Goal: Task Accomplishment & Management: Use online tool/utility

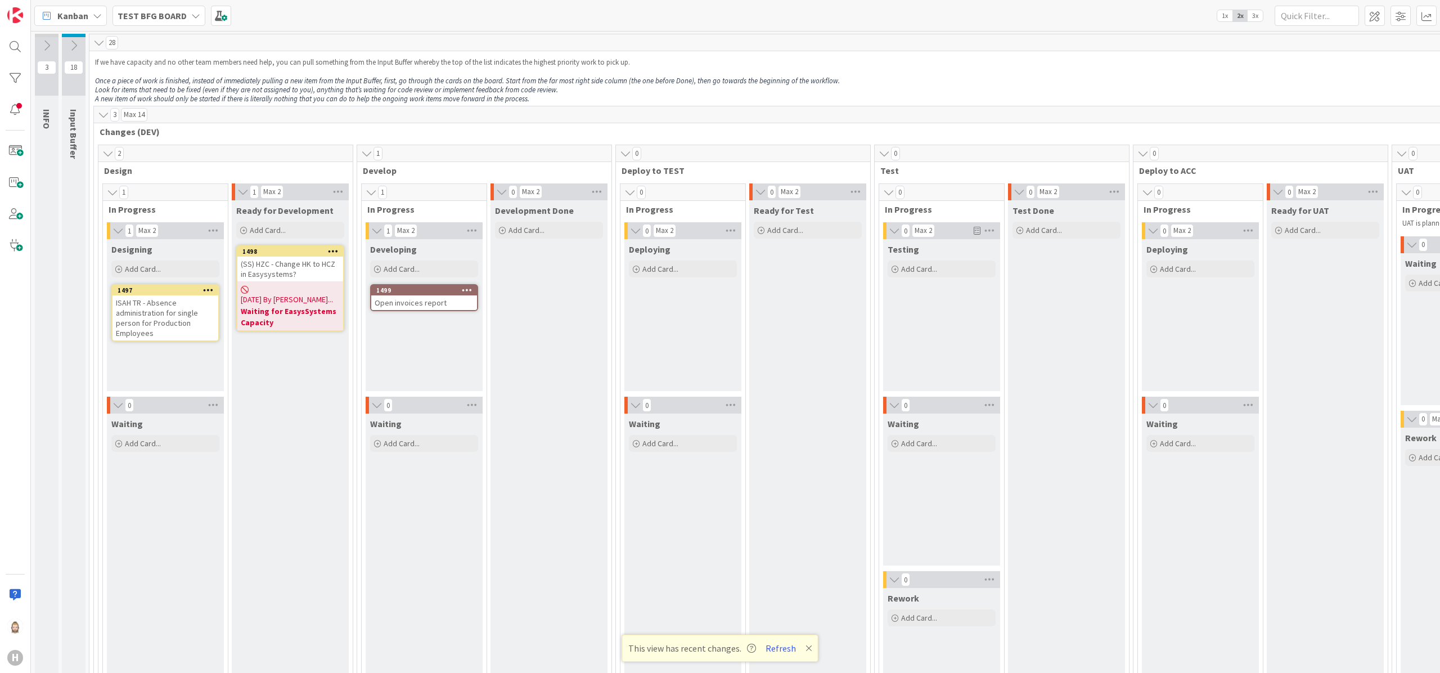
click at [179, 17] on b "TEST BFG BOARD" at bounding box center [152, 15] width 69 height 11
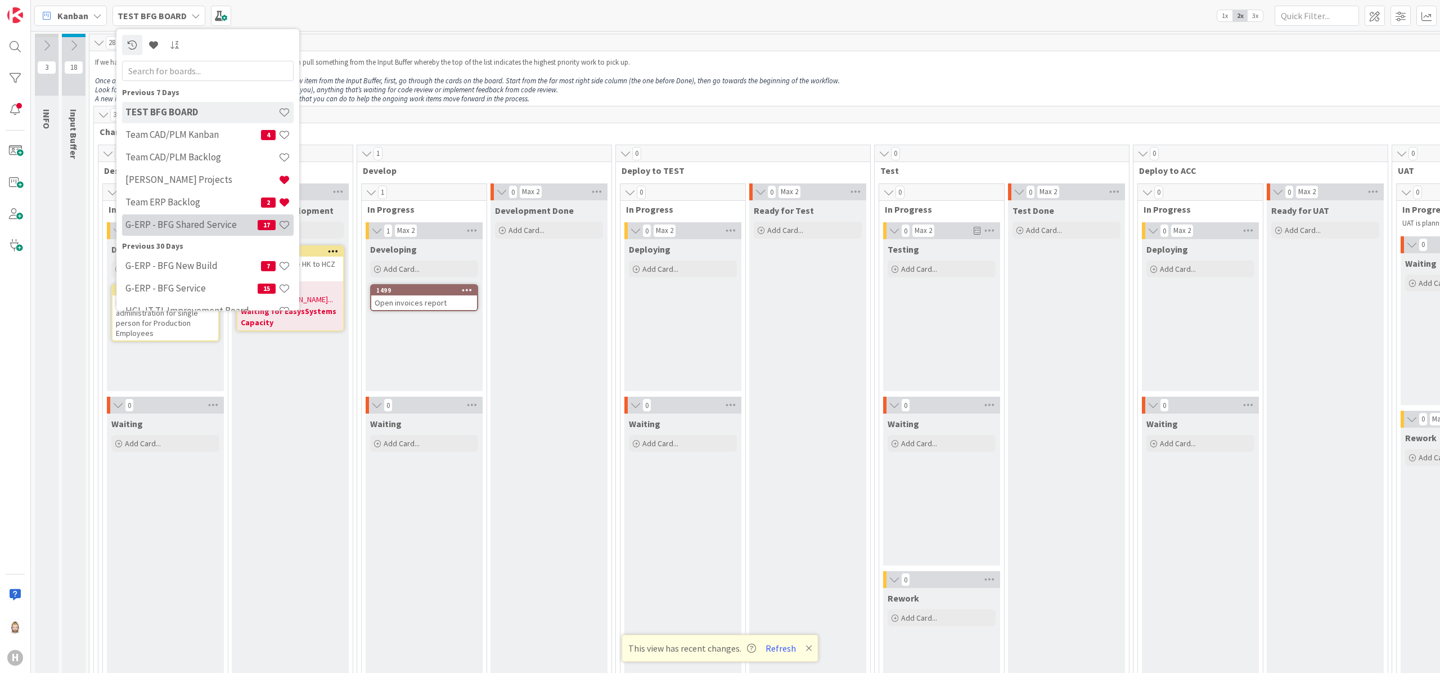
click at [192, 219] on h4 "G-ERP - BFG Shared Service" at bounding box center [191, 224] width 132 height 11
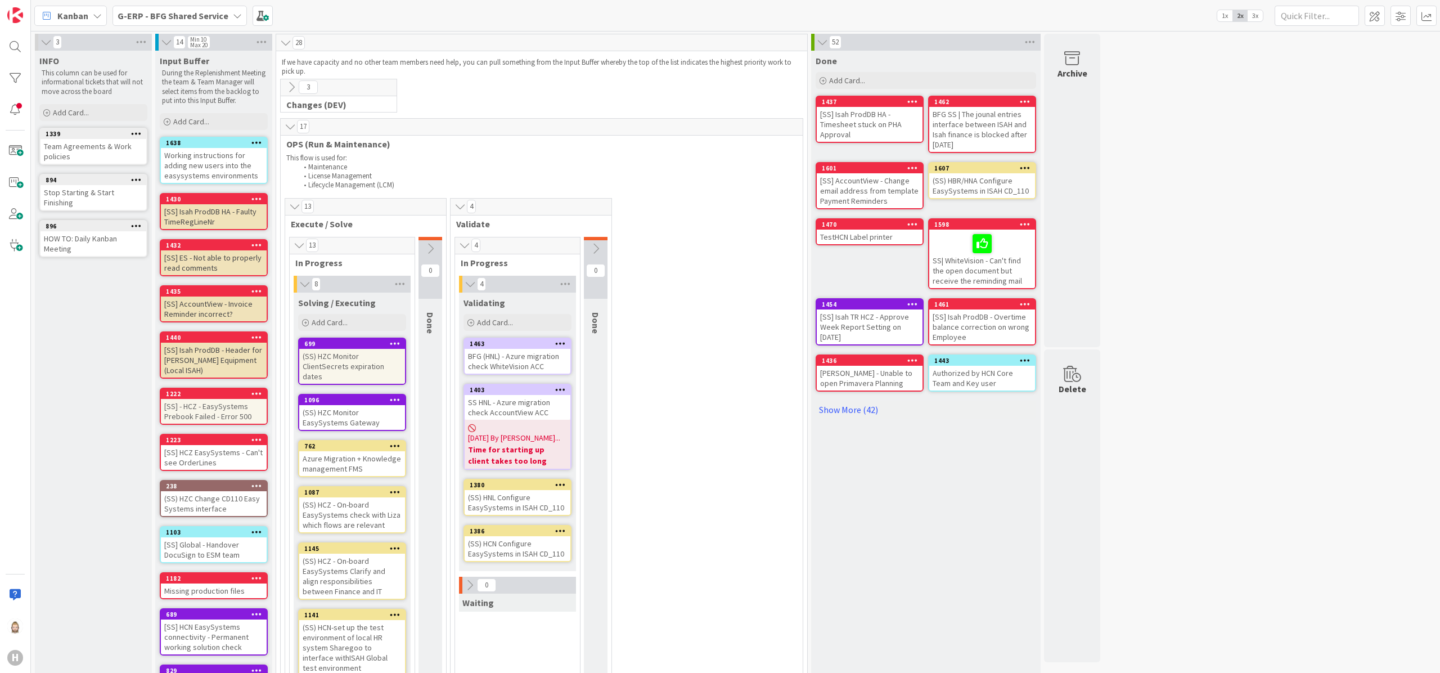
click at [288, 90] on icon at bounding box center [291, 87] width 12 height 12
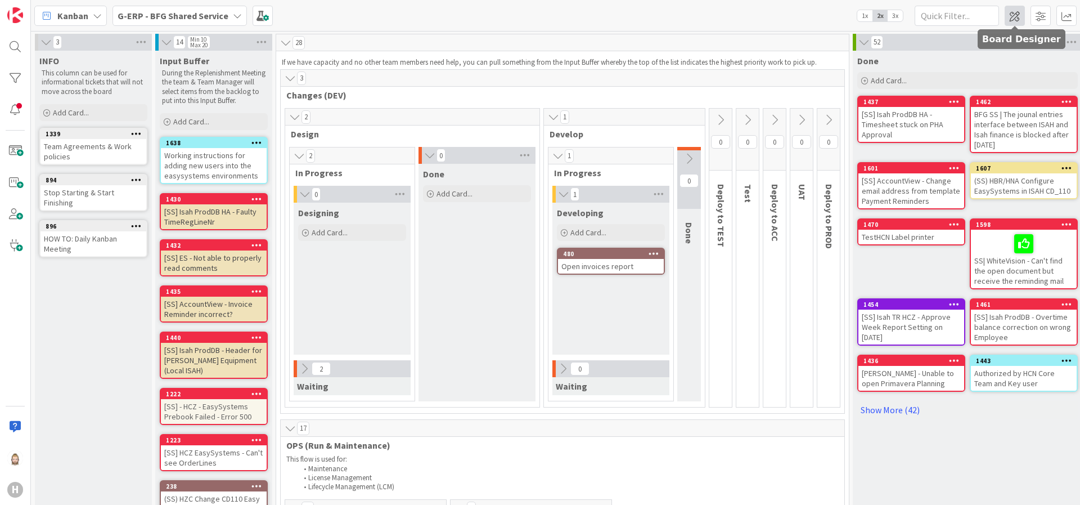
click at [1012, 15] on span at bounding box center [1015, 16] width 20 height 20
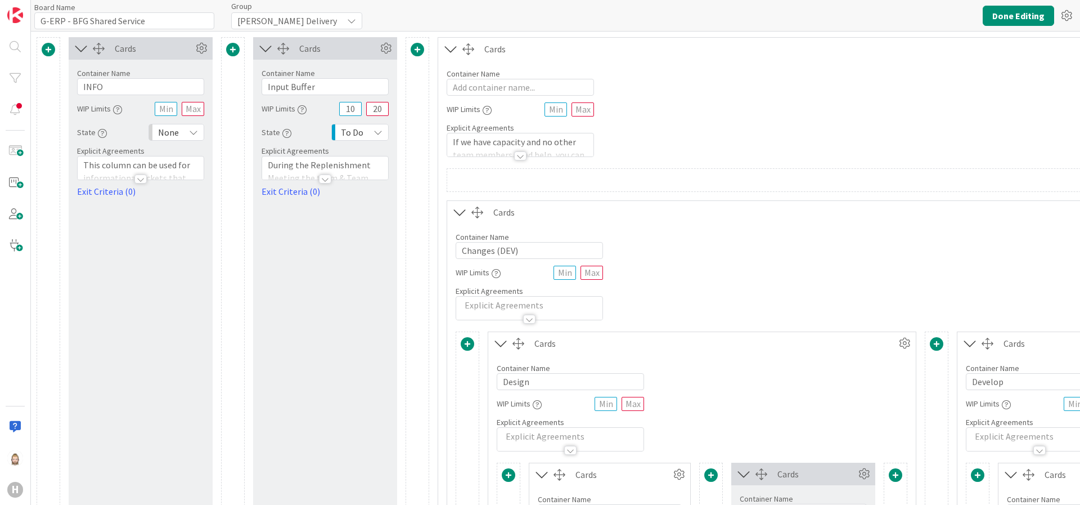
type input "G-ERP - BFG Shared Service"
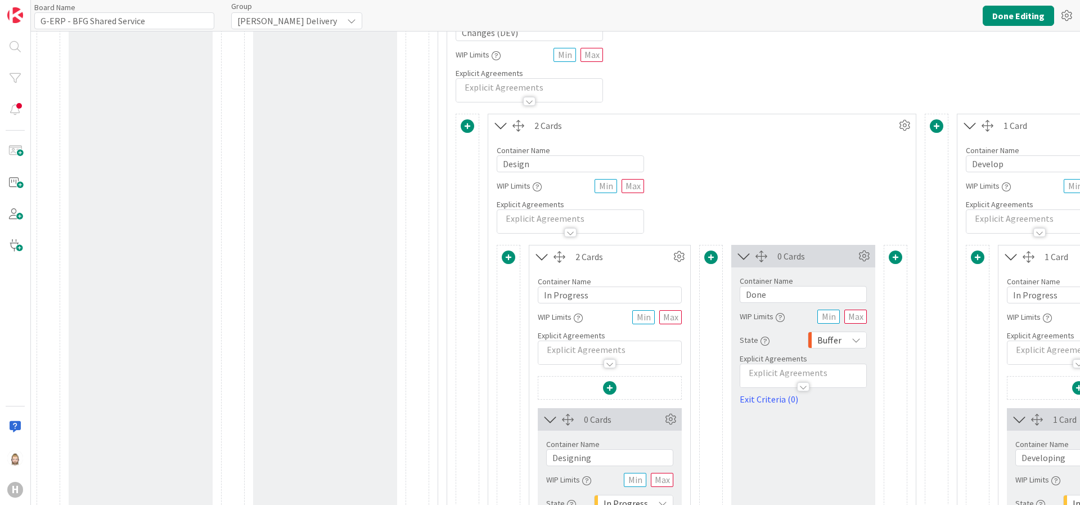
scroll to position [253, 0]
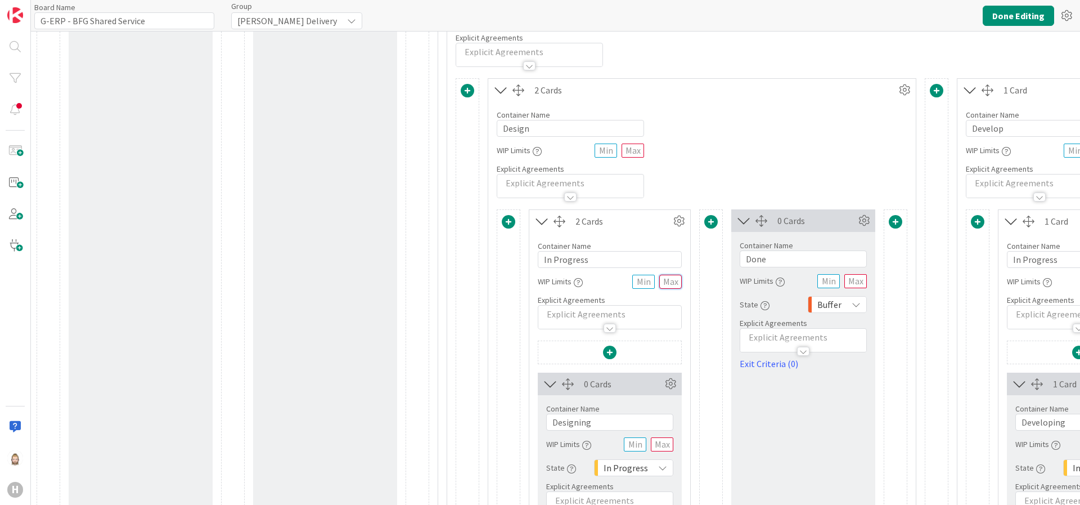
click at [674, 284] on input "text" at bounding box center [670, 282] width 23 height 14
click at [1026, 10] on button "Done Editing" at bounding box center [1018, 16] width 71 height 20
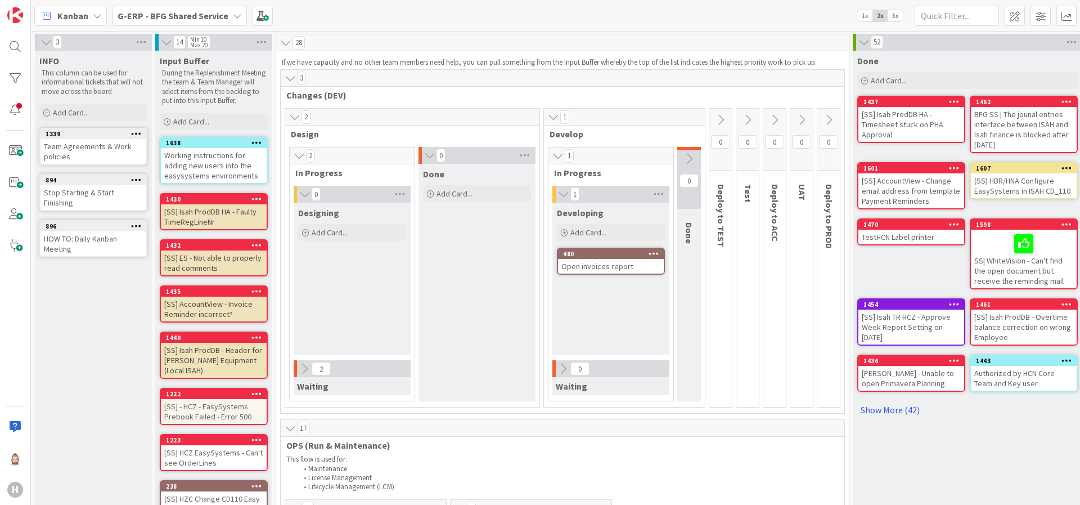
click at [895, 16] on span "3x" at bounding box center [895, 15] width 15 height 11
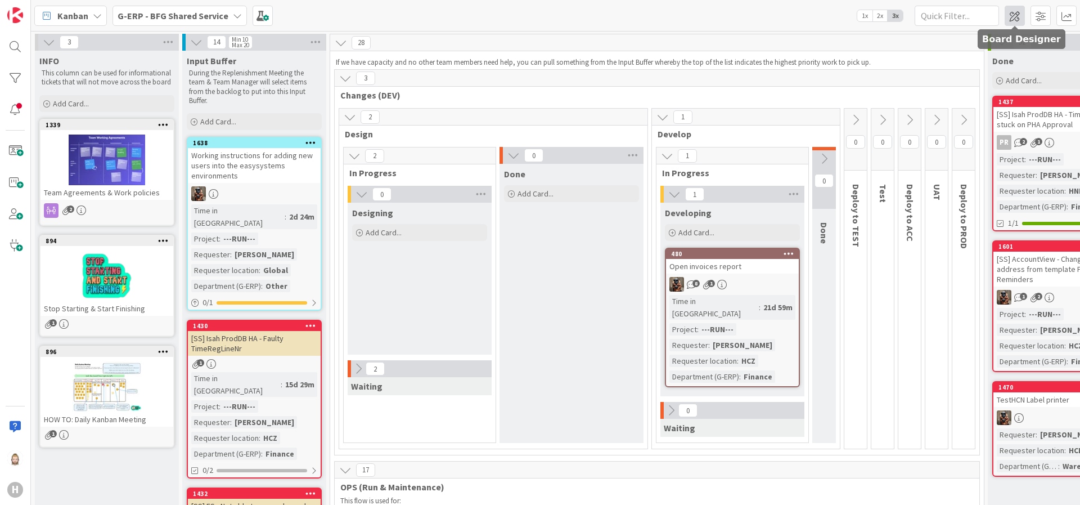
click at [1014, 8] on span at bounding box center [1015, 16] width 20 height 20
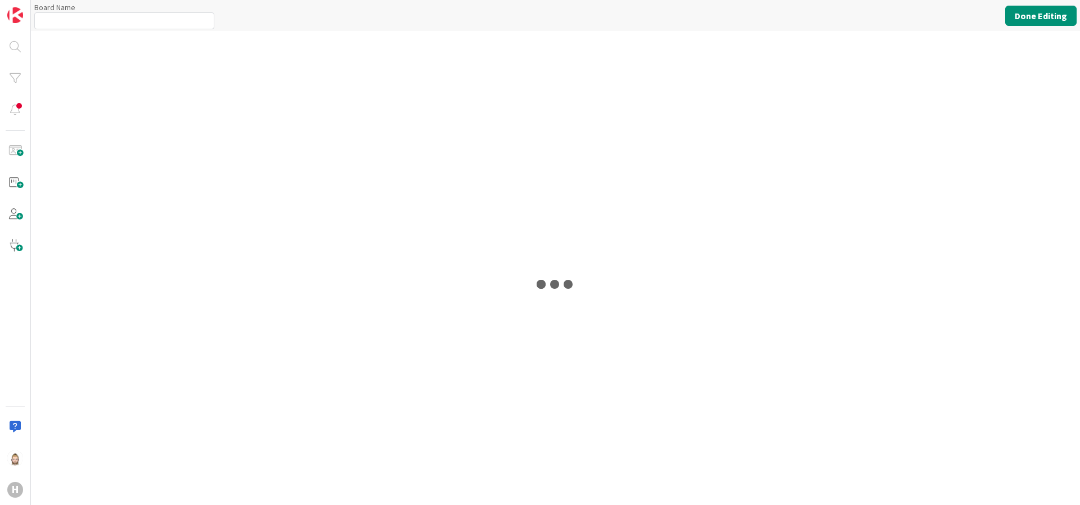
type input "G-ERP - BFG Shared Service"
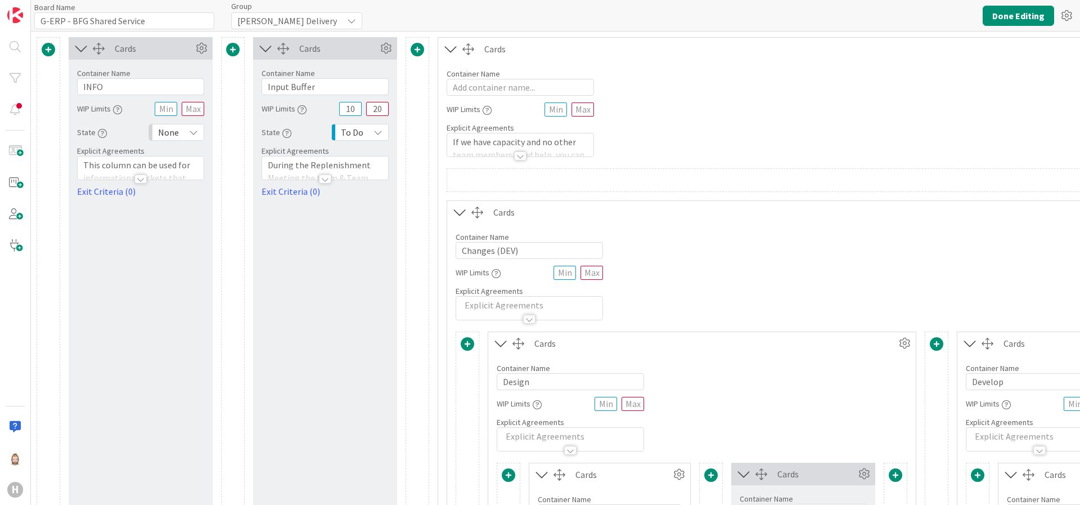
click at [81, 48] on icon at bounding box center [81, 48] width 19 height 15
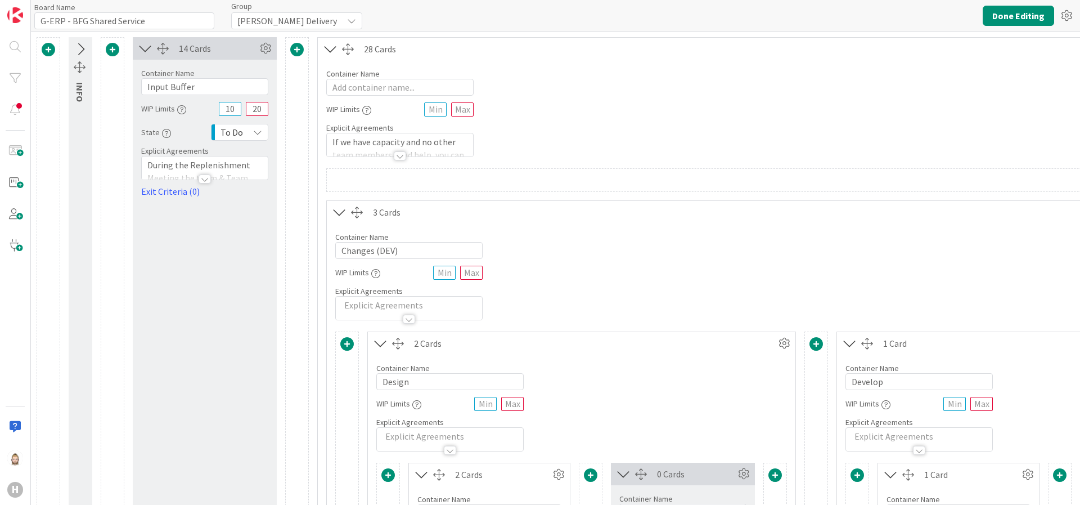
click at [146, 44] on icon at bounding box center [145, 48] width 19 height 15
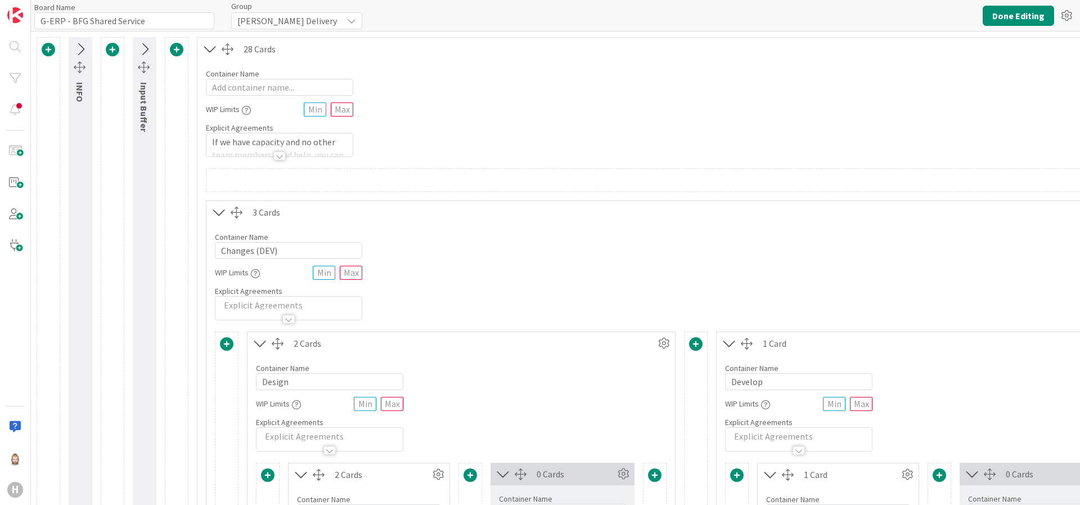
click at [277, 154] on div at bounding box center [279, 155] width 12 height 9
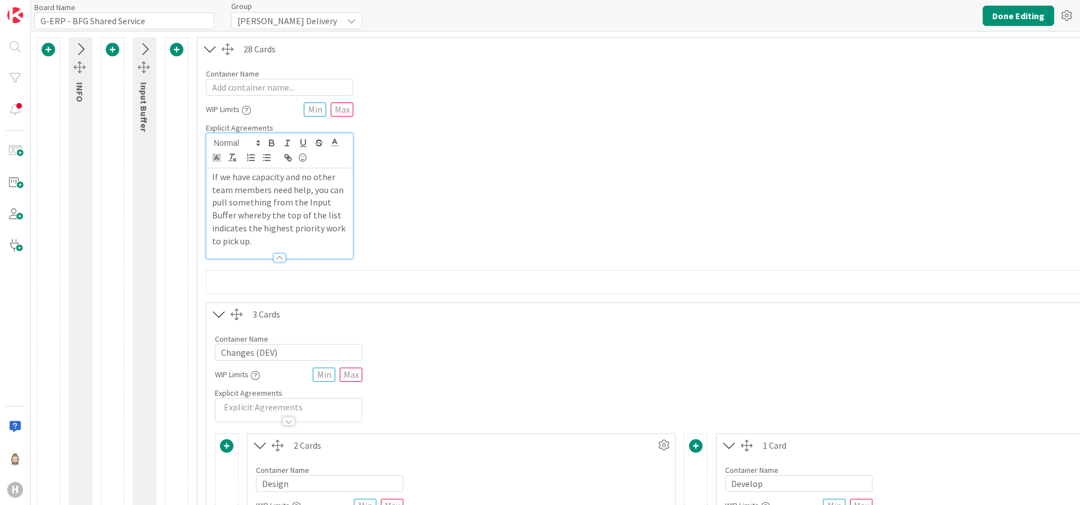
click at [335, 218] on p "If we have capacity and no other team members need help, you can pull something…" at bounding box center [279, 208] width 135 height 77
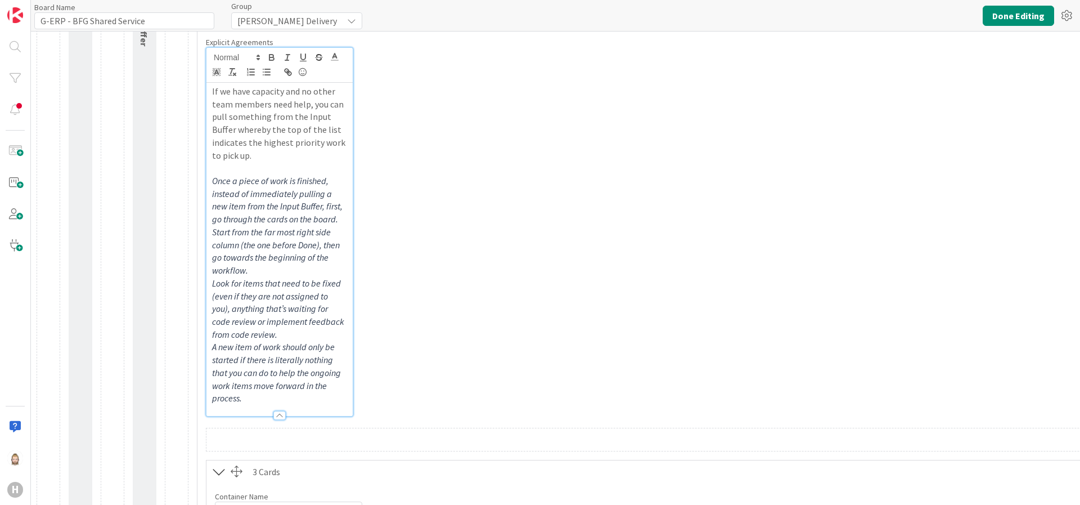
scroll to position [169, 0]
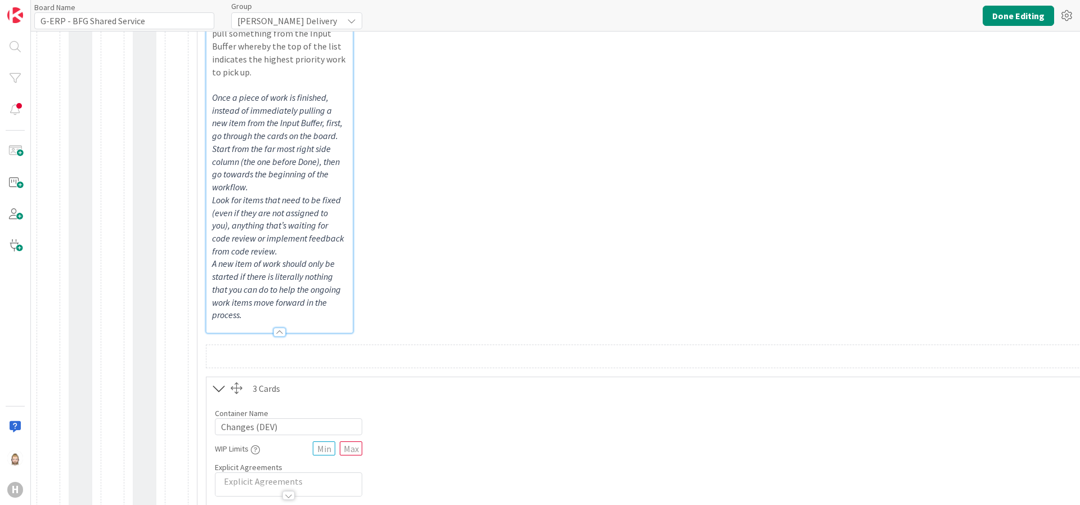
click at [277, 332] on div at bounding box center [279, 331] width 12 height 9
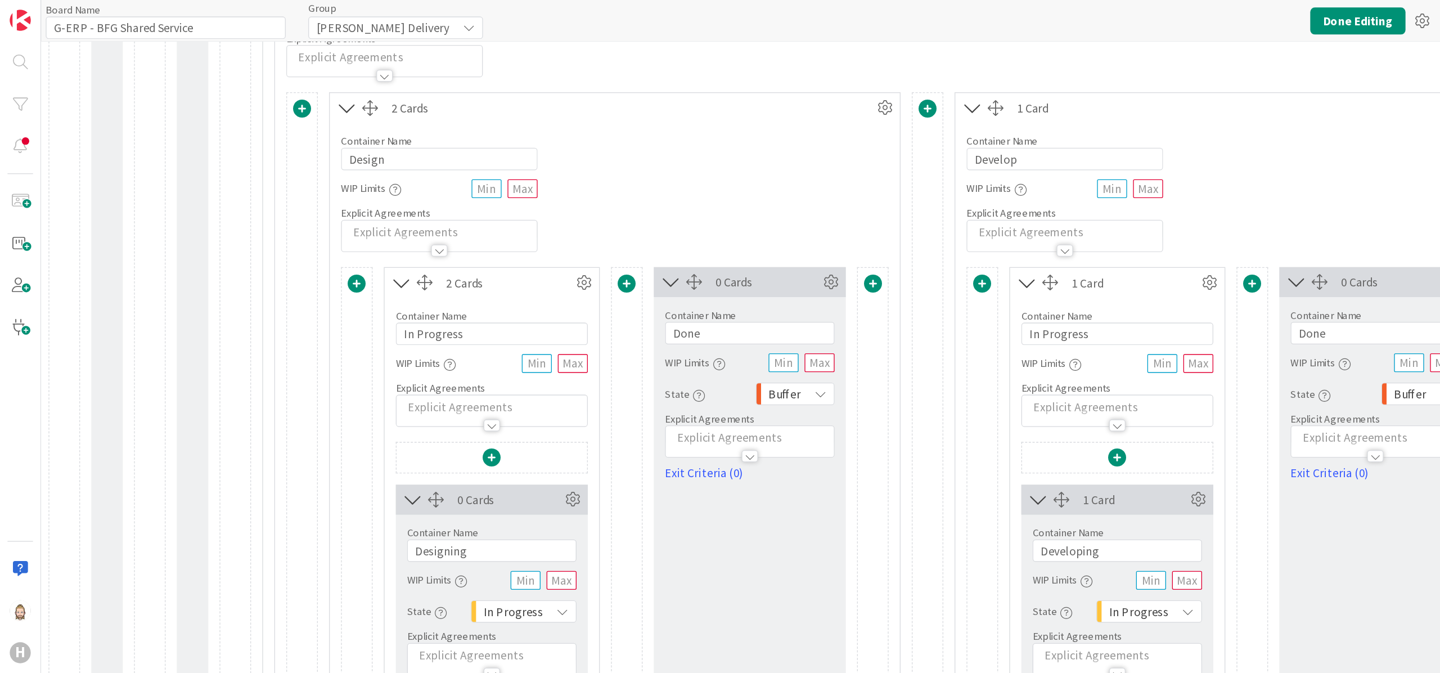
scroll to position [338, 0]
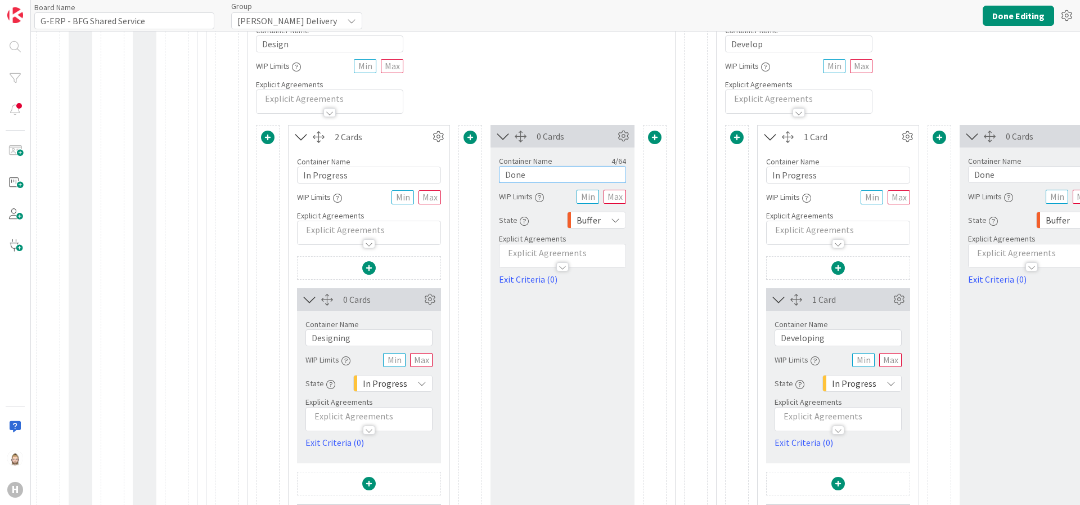
click at [564, 177] on input "Done" at bounding box center [562, 174] width 127 height 17
paste input "Ready for Development"
type input "Ready for Development"
click at [617, 200] on input "text" at bounding box center [615, 197] width 23 height 14
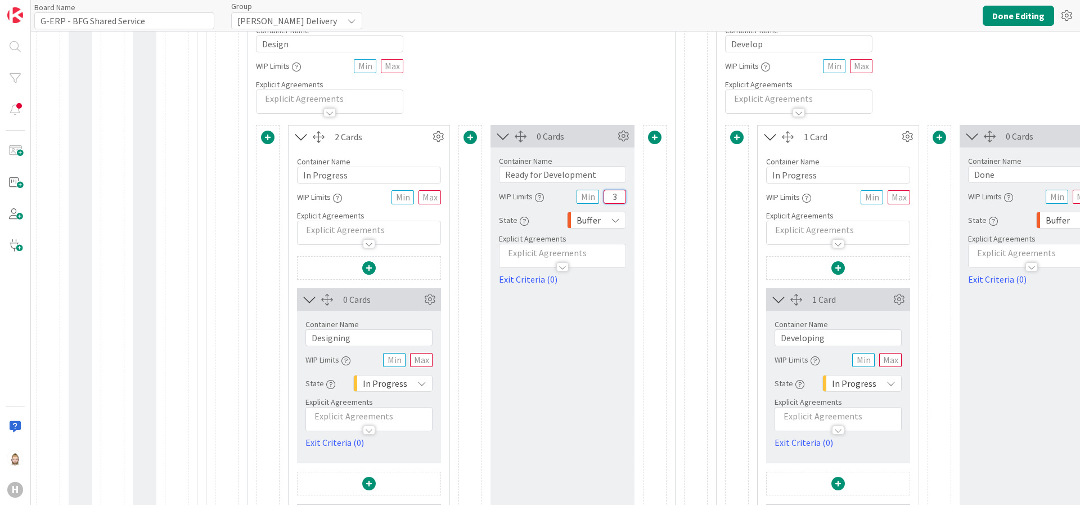
type input "3"
click at [427, 356] on input "text" at bounding box center [421, 360] width 23 height 14
type input "3"
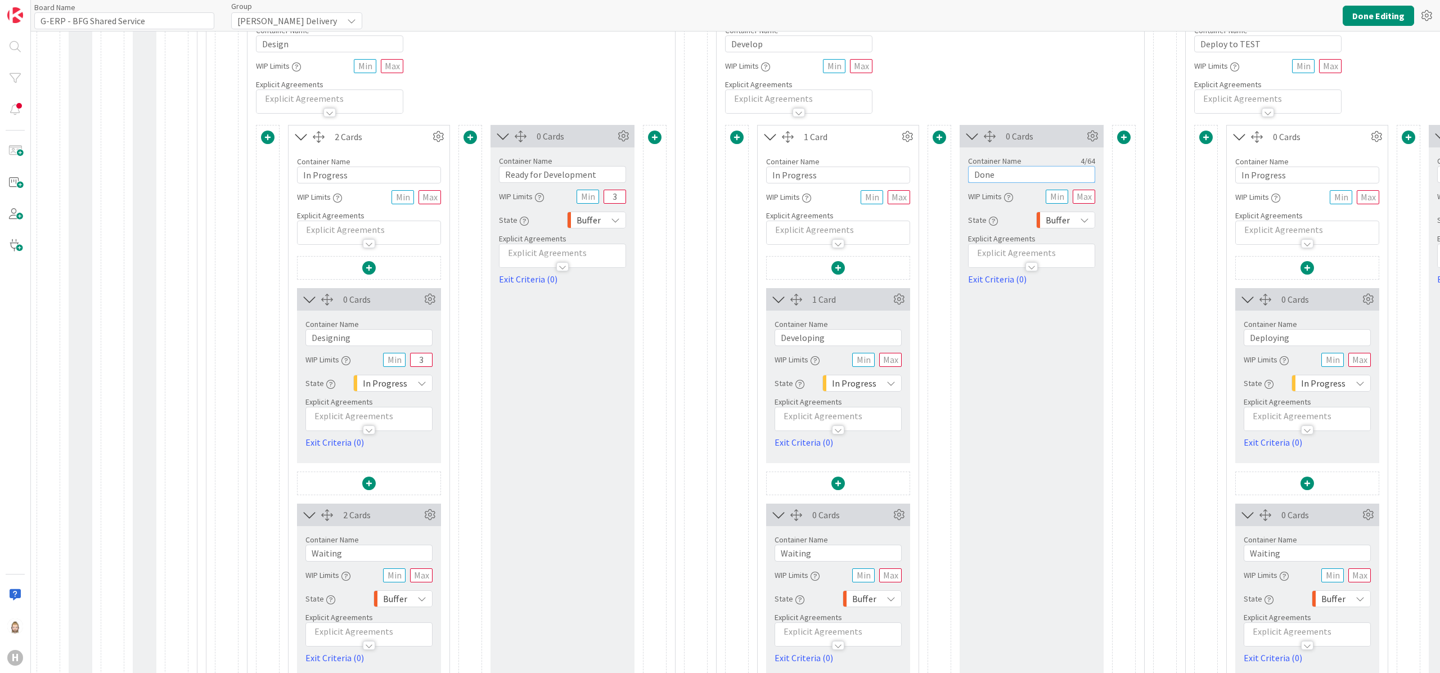
click at [1022, 176] on input "Done" at bounding box center [1031, 174] width 127 height 17
paste input "Development"
type input "Development Done"
click at [891, 357] on input "text" at bounding box center [890, 360] width 23 height 14
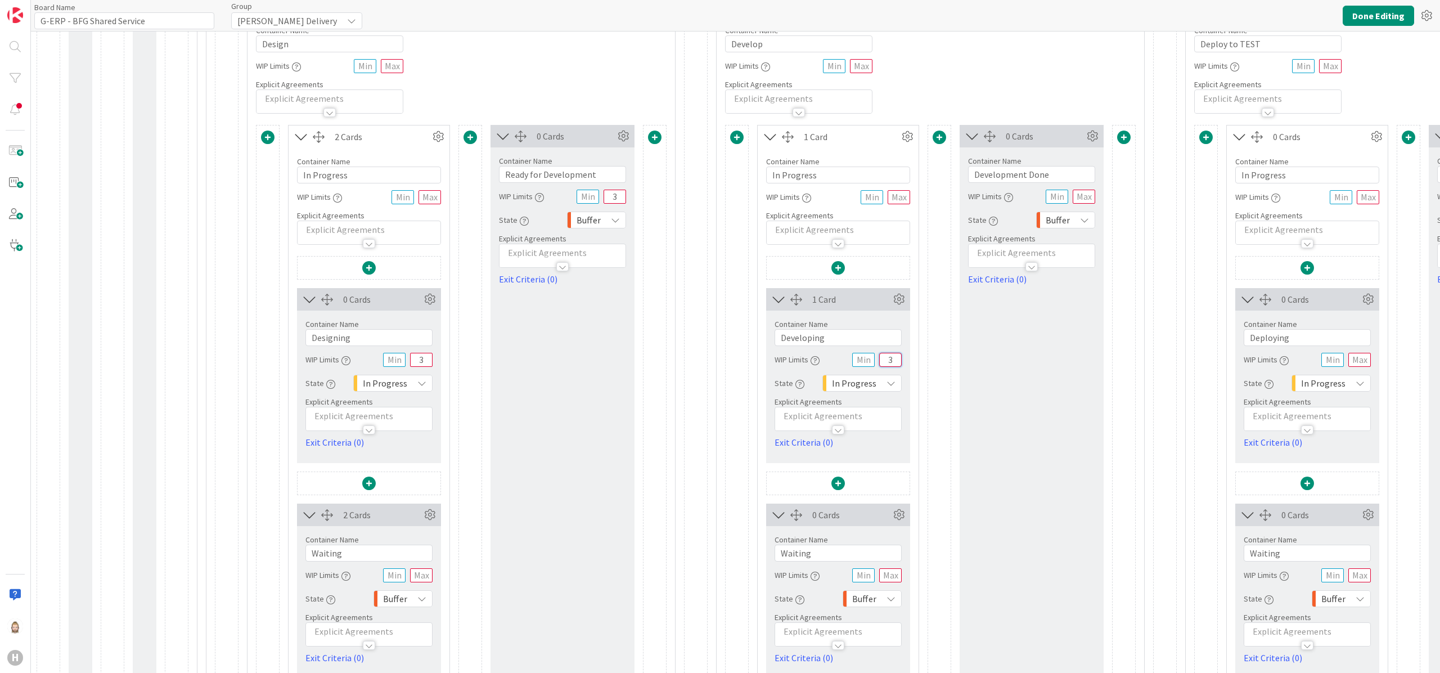
type input "3"
click at [1087, 198] on input "text" at bounding box center [1084, 197] width 23 height 14
type input "3"
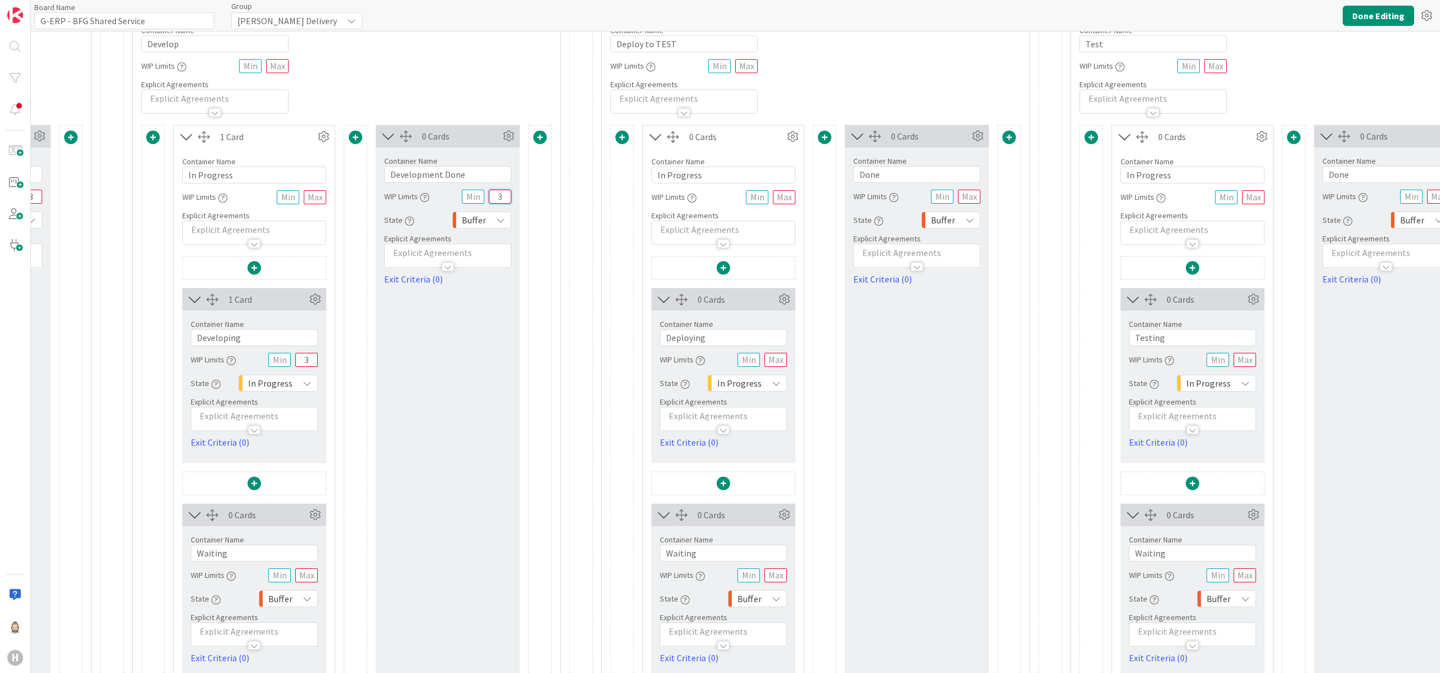
scroll to position [338, 662]
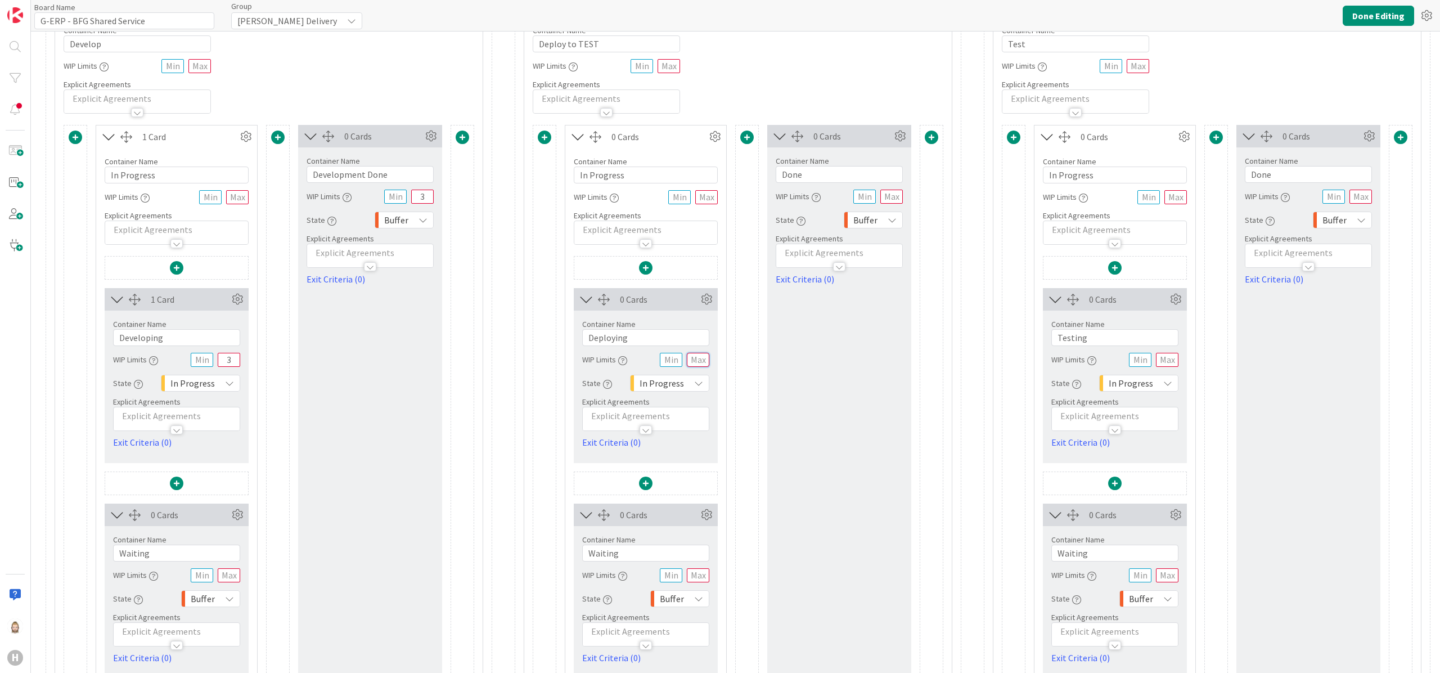
click at [707, 360] on input "text" at bounding box center [698, 360] width 23 height 14
type input "3"
click at [895, 199] on input "text" at bounding box center [892, 197] width 23 height 14
type input "3"
click at [879, 170] on input "Done" at bounding box center [839, 174] width 127 height 17
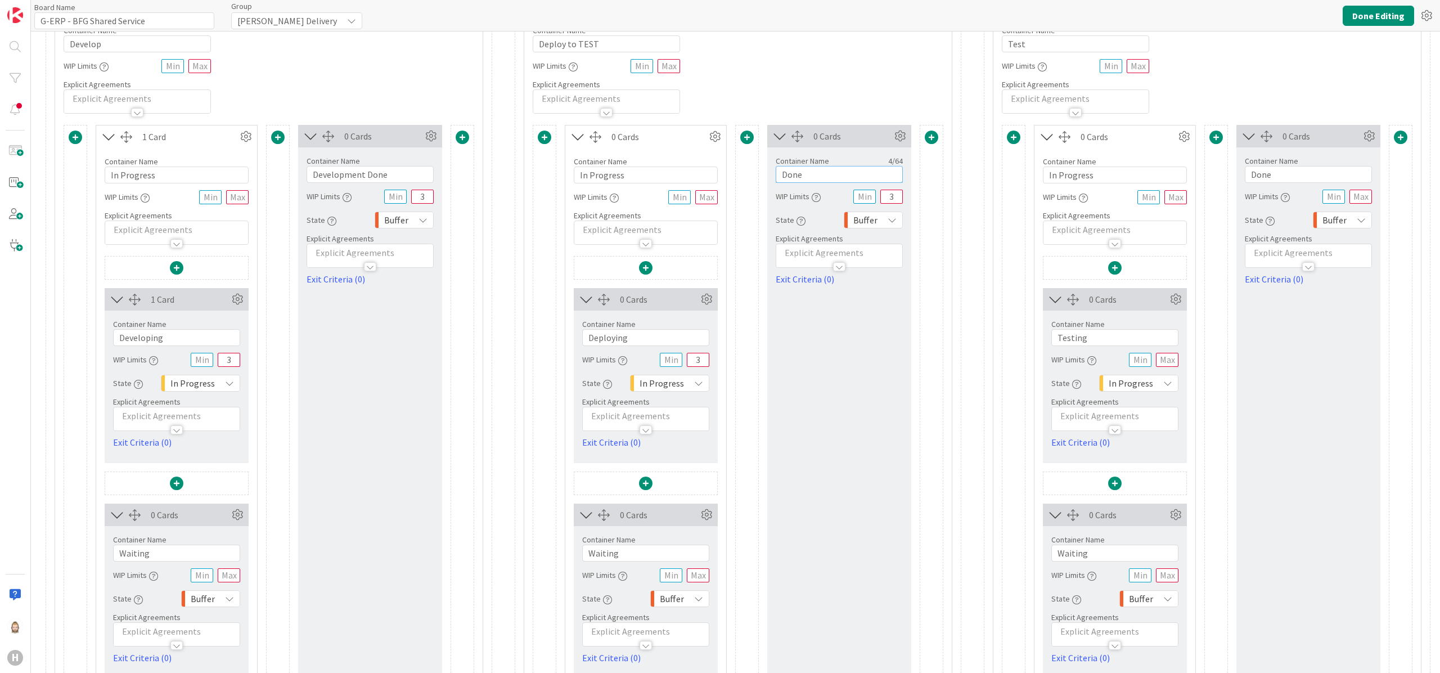
click at [879, 170] on input "Done" at bounding box center [839, 174] width 127 height 17
paste input "Ready for Test"
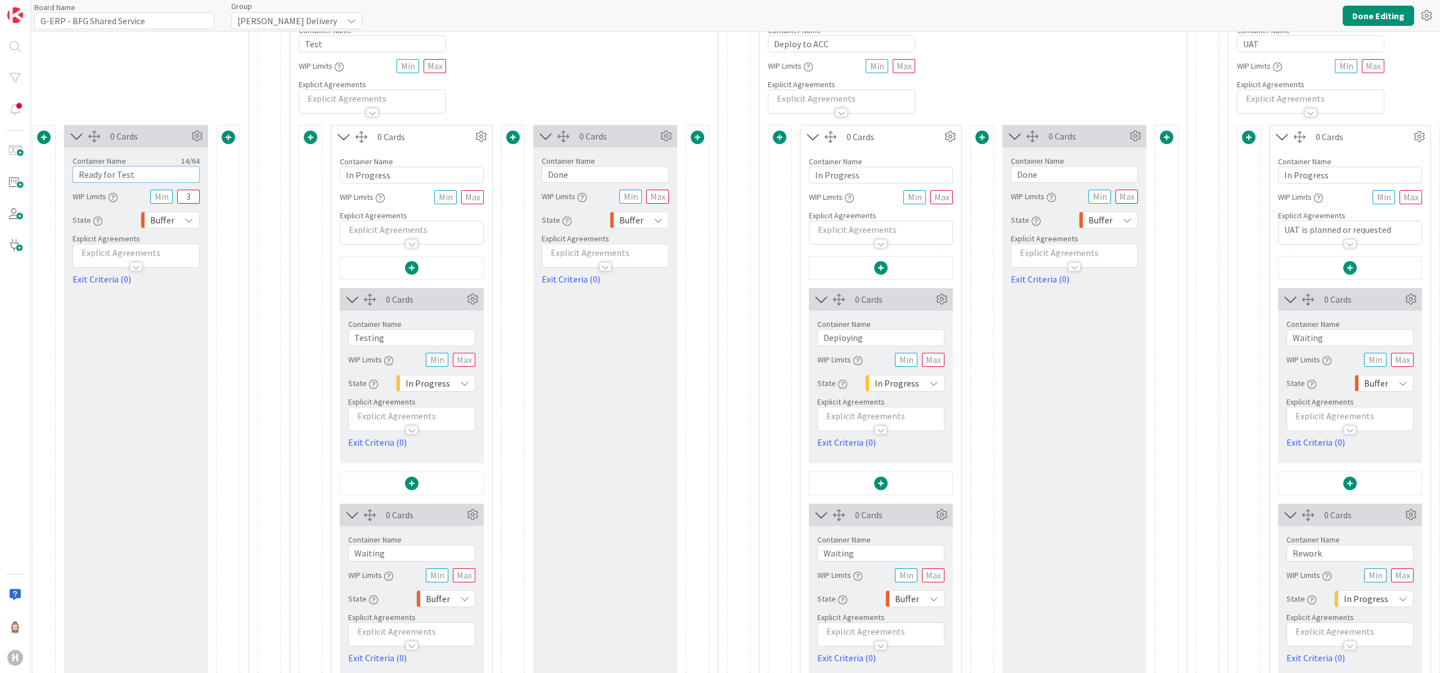
scroll to position [338, 1375]
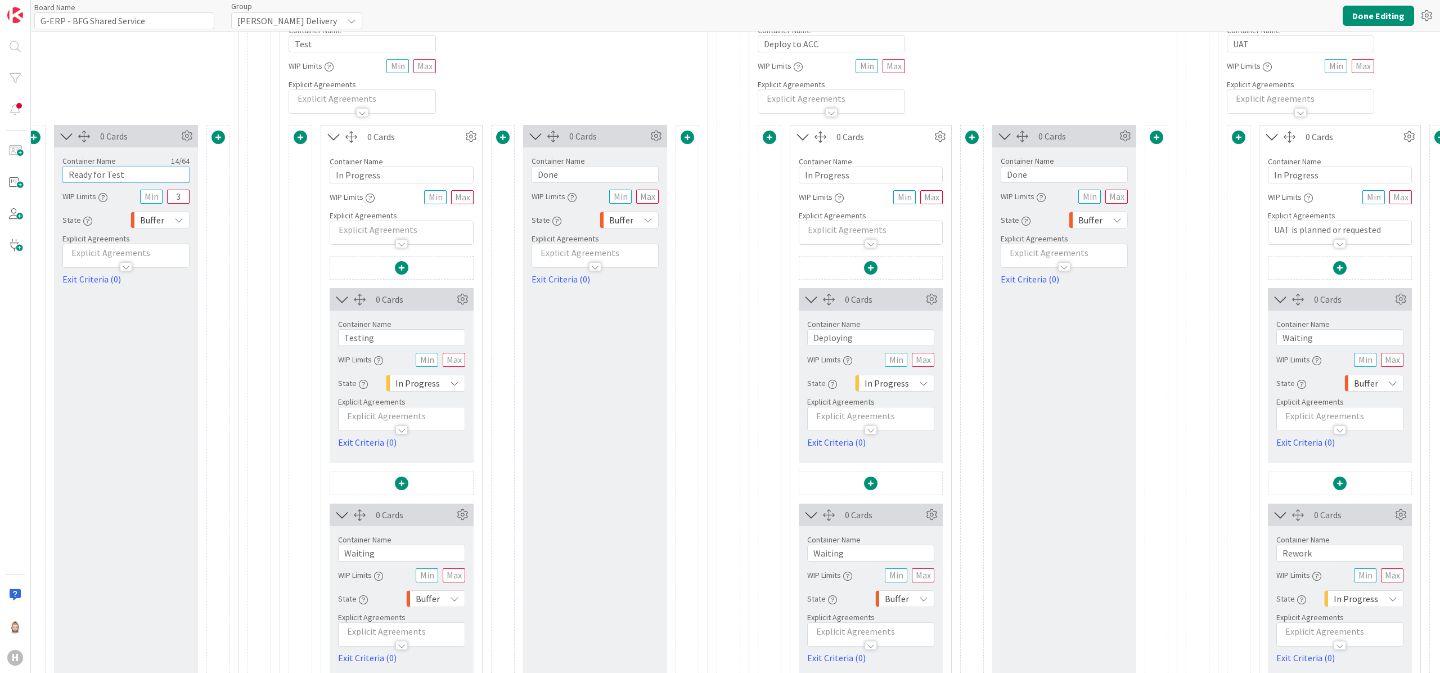
type input "Ready for Test"
click at [591, 176] on input "Done" at bounding box center [595, 174] width 127 height 17
type input "Test Done"
click at [464, 360] on input "text" at bounding box center [454, 360] width 23 height 14
type input "3"
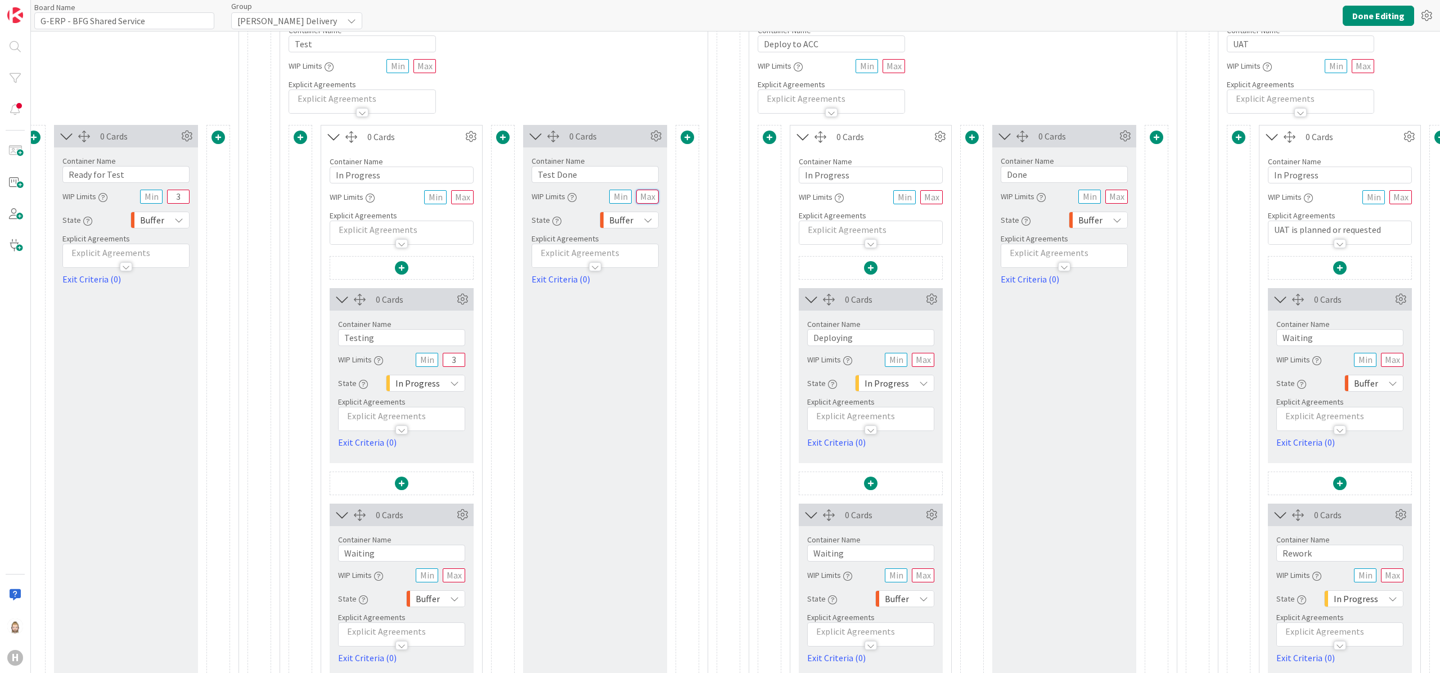
click at [653, 199] on input "text" at bounding box center [647, 197] width 23 height 14
type input "3"
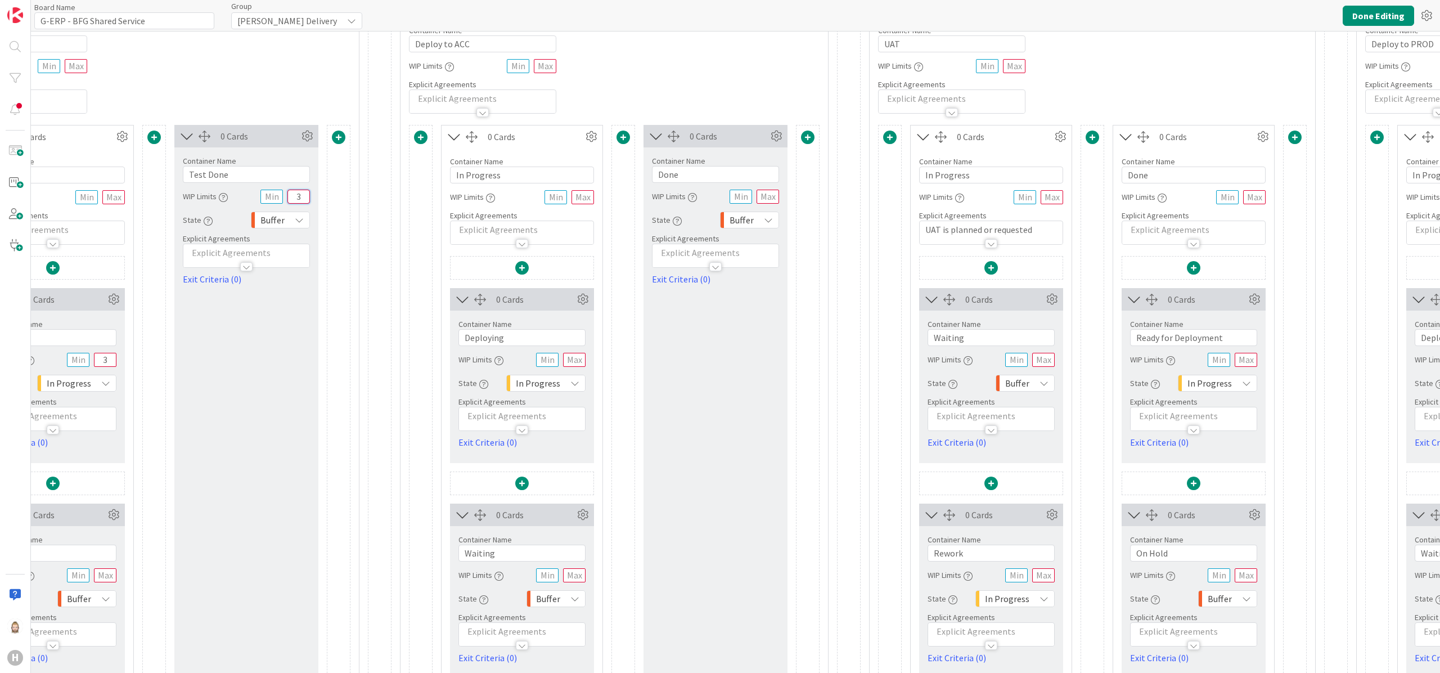
scroll to position [338, 1756]
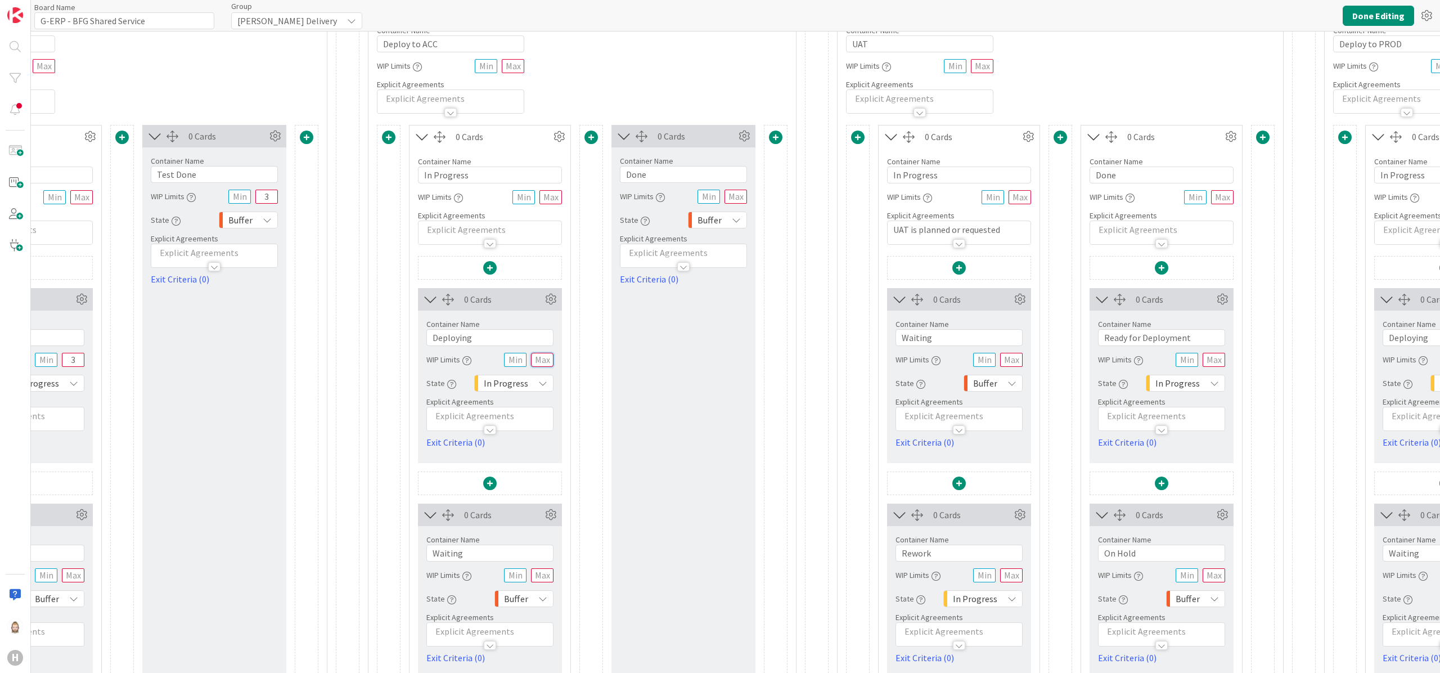
click at [554, 366] on input "text" at bounding box center [542, 360] width 23 height 14
type input "3"
click at [742, 198] on input "text" at bounding box center [736, 197] width 23 height 14
type input "3"
click at [703, 177] on input "Done" at bounding box center [683, 174] width 127 height 17
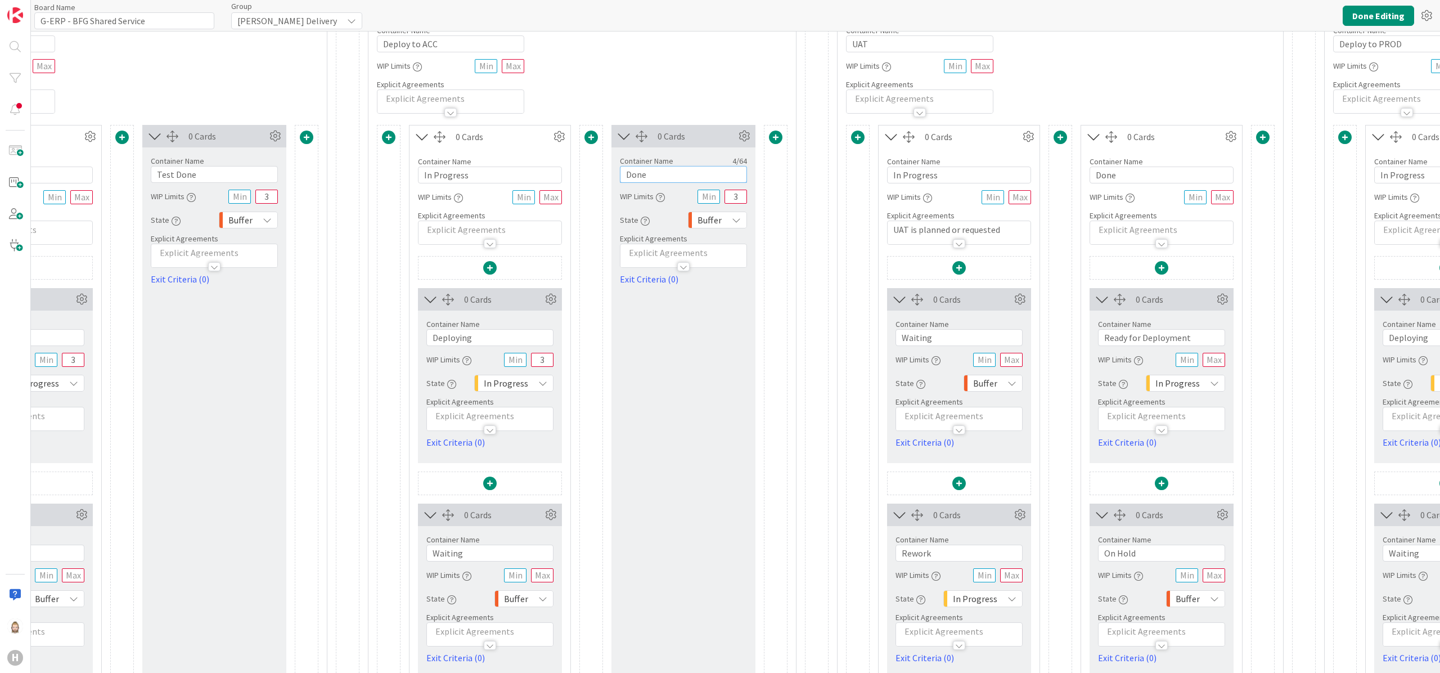
click at [703, 177] on input "Done" at bounding box center [683, 174] width 127 height 17
paste input "Ready for UAT"
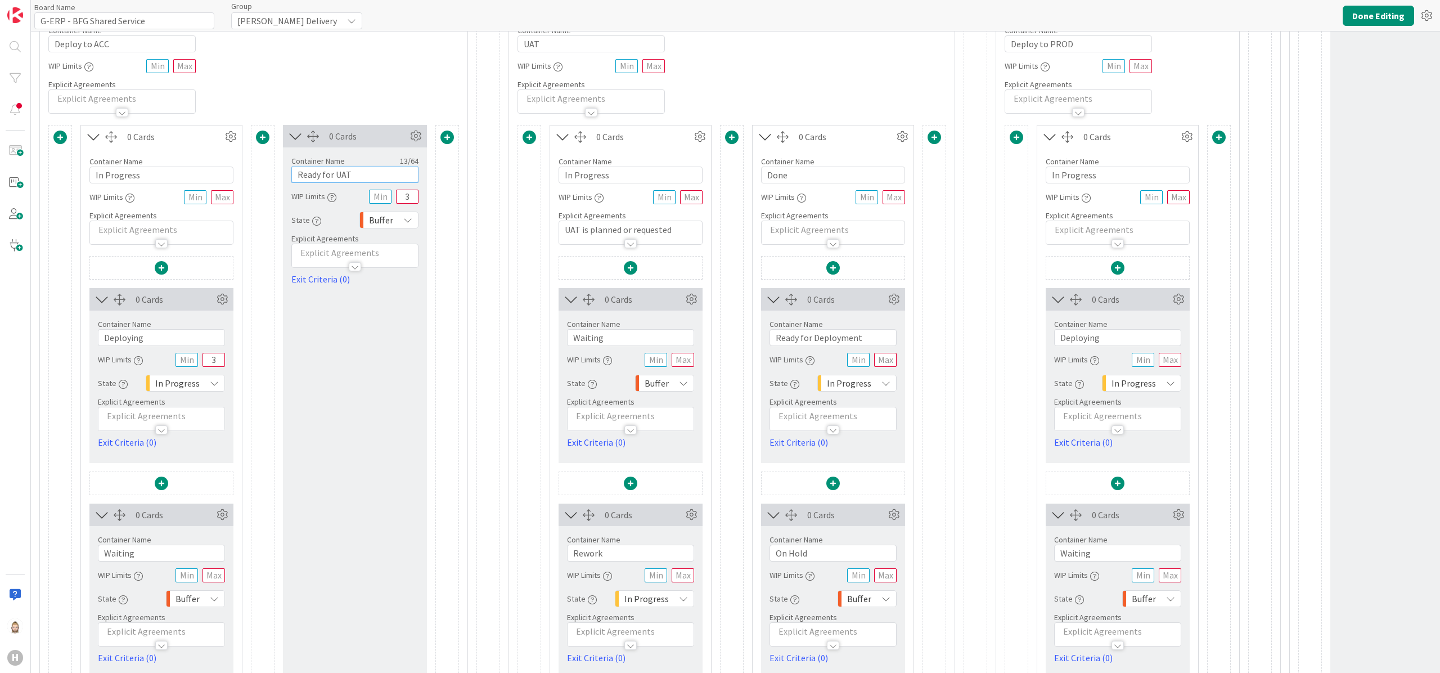
scroll to position [338, 2180]
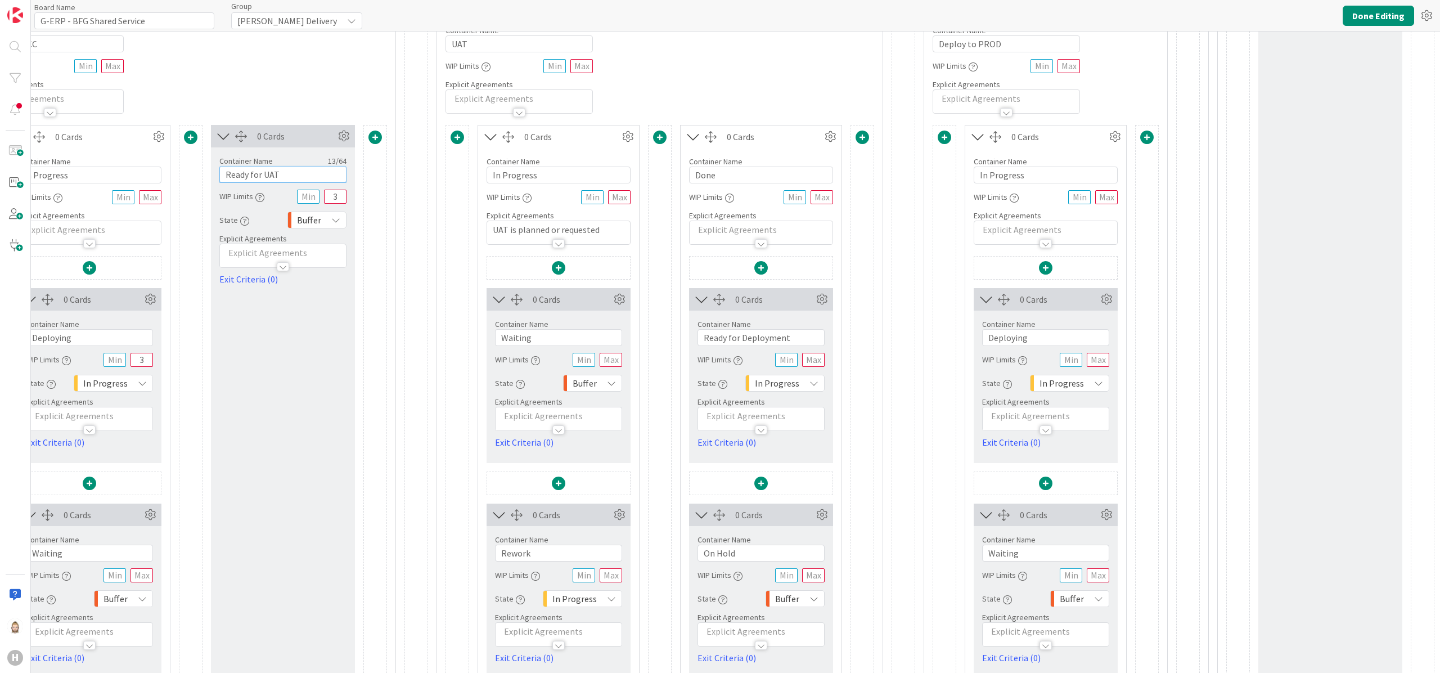
type input "Ready for UAT"
click at [600, 580] on input "text" at bounding box center [611, 575] width 23 height 14
type input "3"
click at [802, 363] on input "text" at bounding box center [813, 360] width 23 height 14
type input "3"
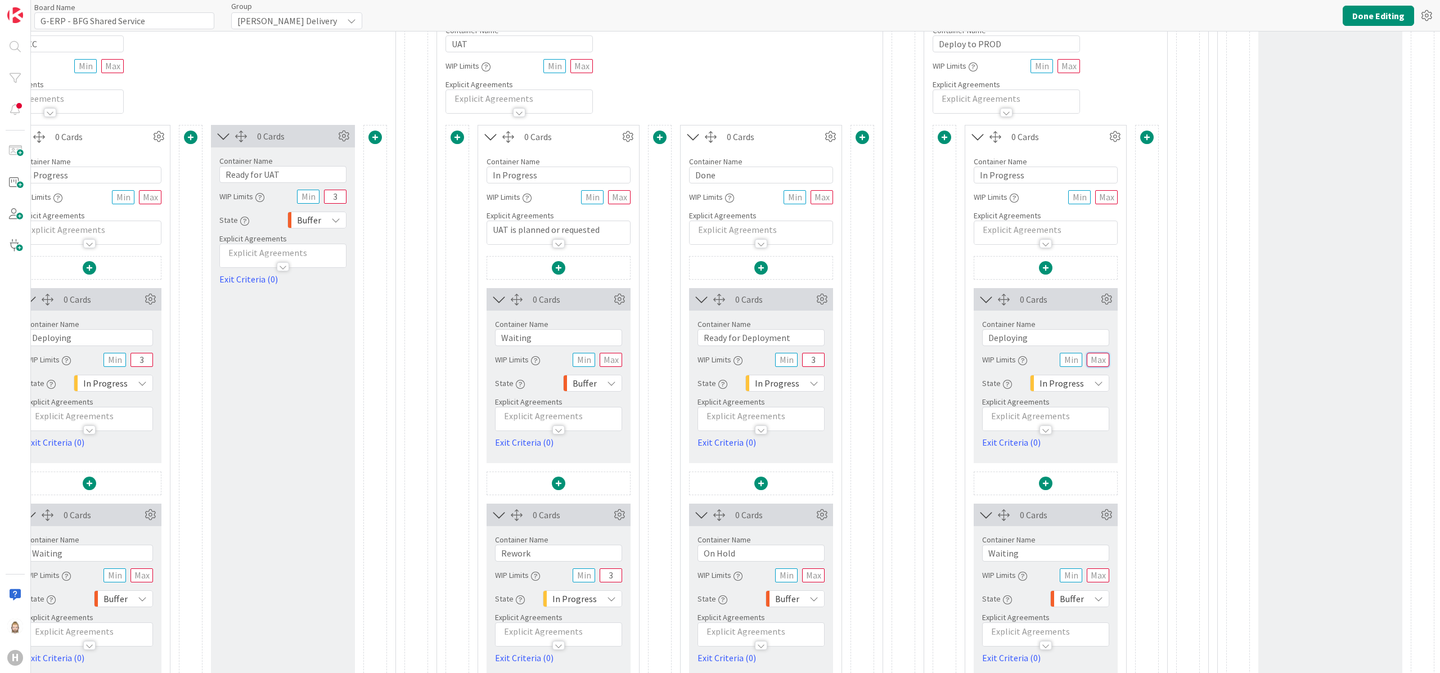
click at [1087, 364] on input "text" at bounding box center [1098, 360] width 23 height 14
type input "2"
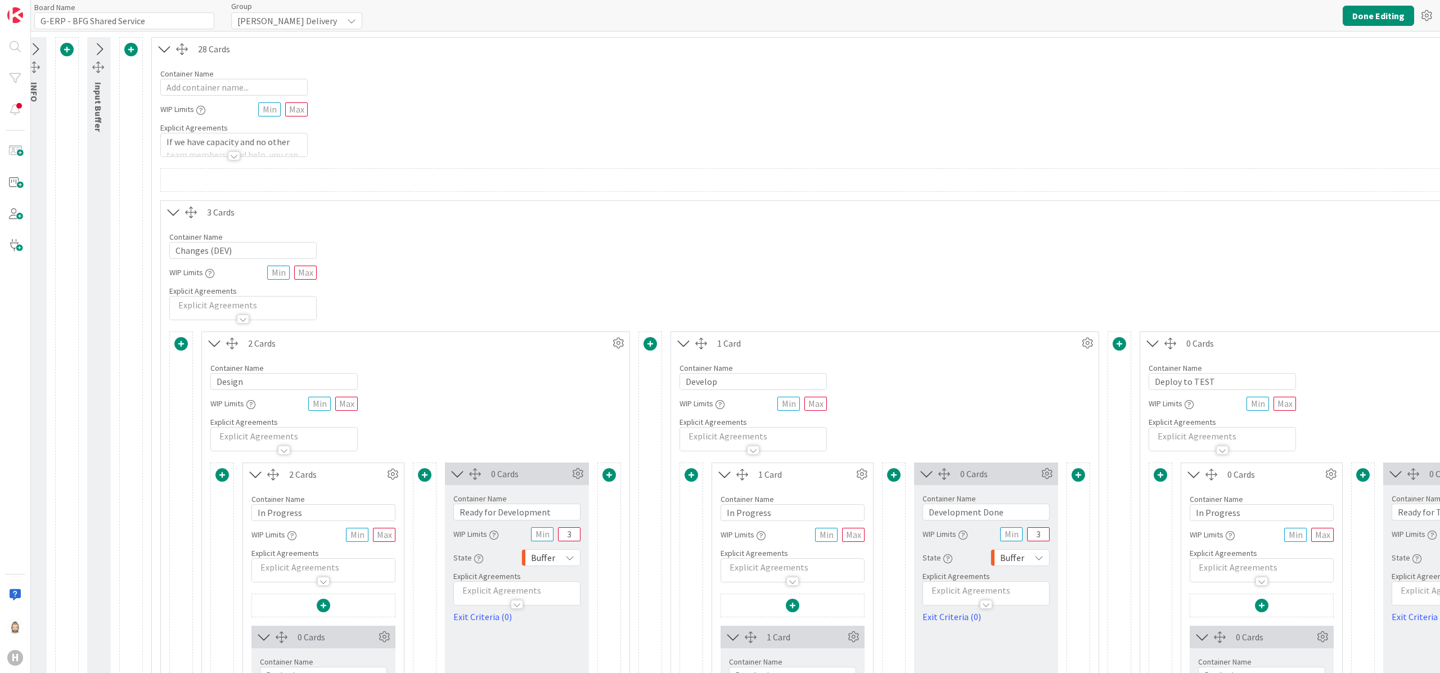
scroll to position [0, 0]
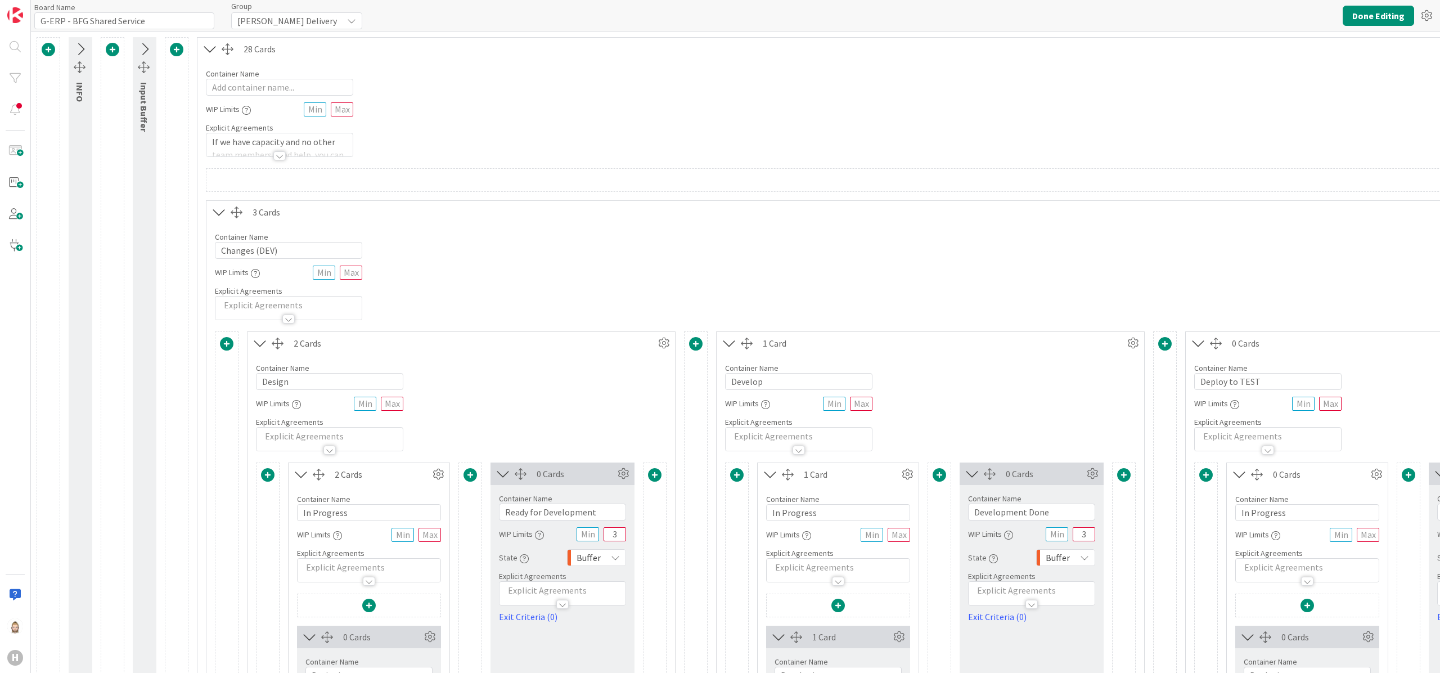
click at [219, 213] on icon at bounding box center [219, 212] width 19 height 15
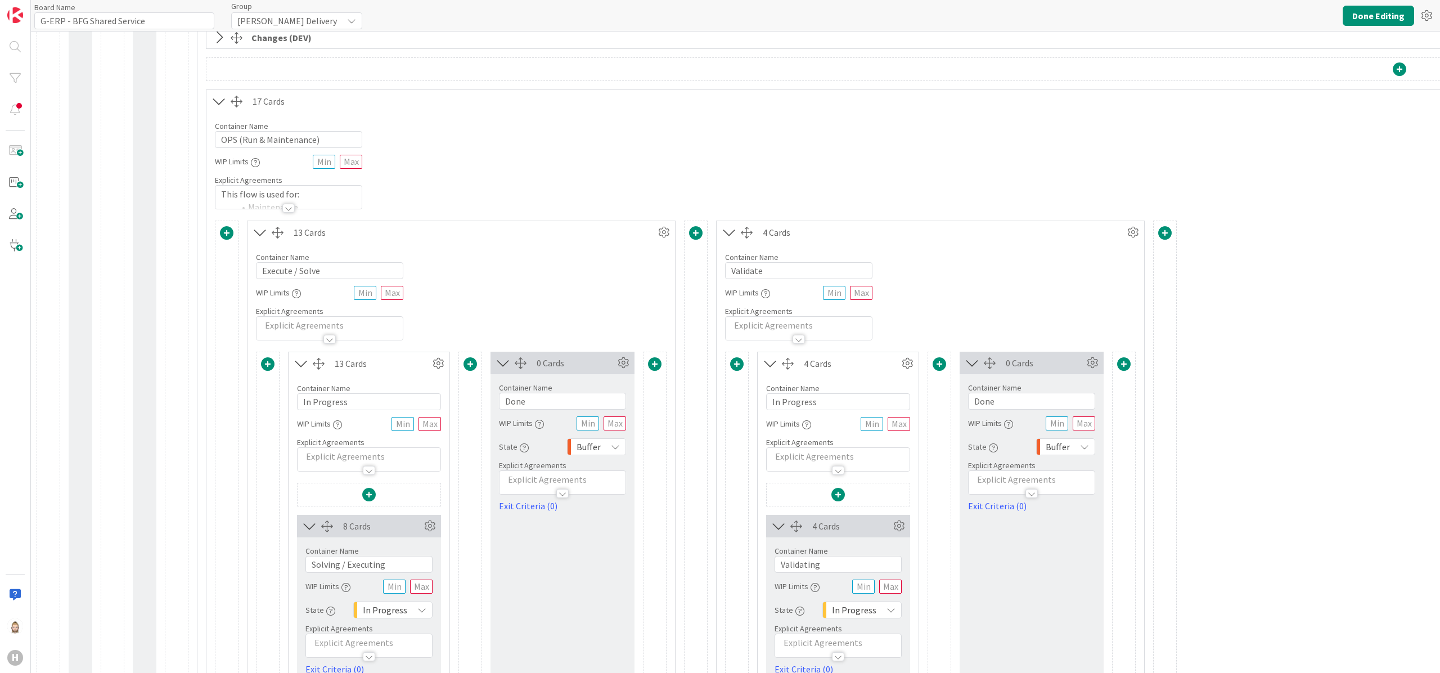
scroll to position [225, 0]
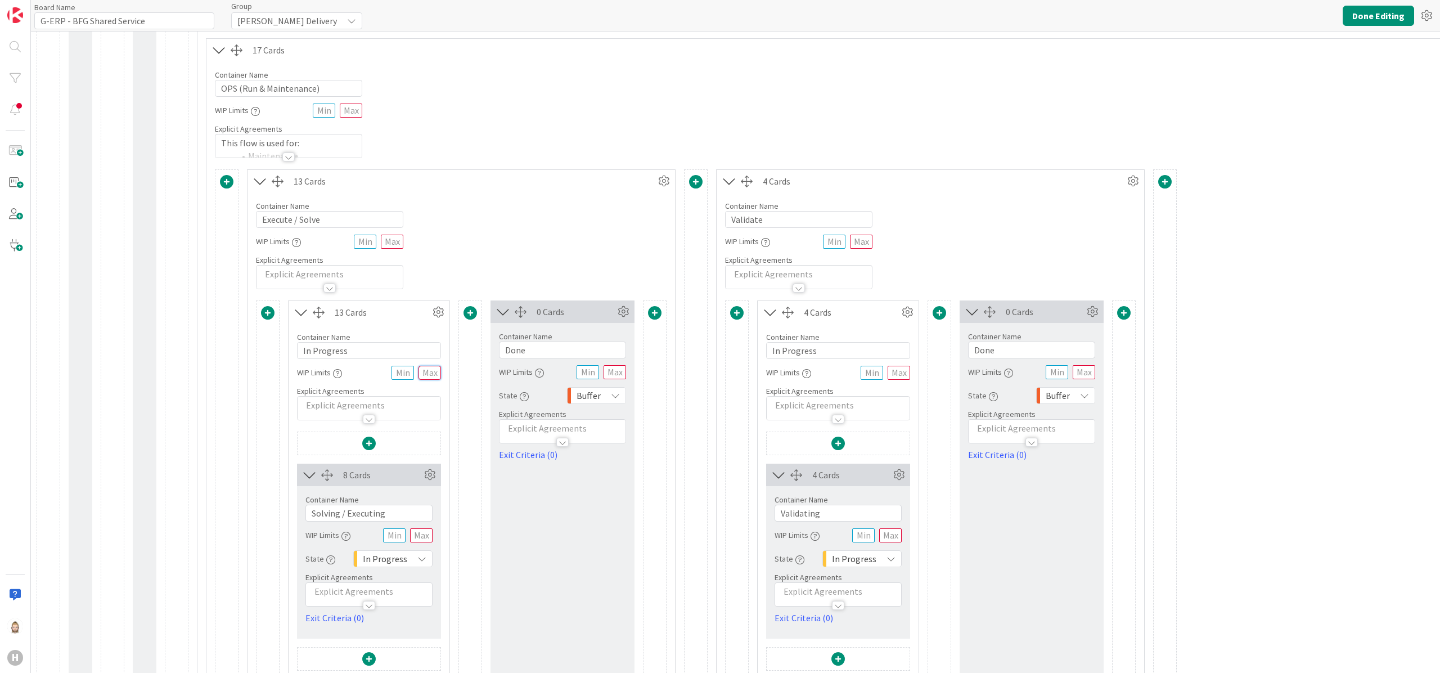
click at [432, 375] on input "text" at bounding box center [430, 373] width 23 height 14
type input "6"
click at [593, 353] on input "Done" at bounding box center [562, 350] width 127 height 17
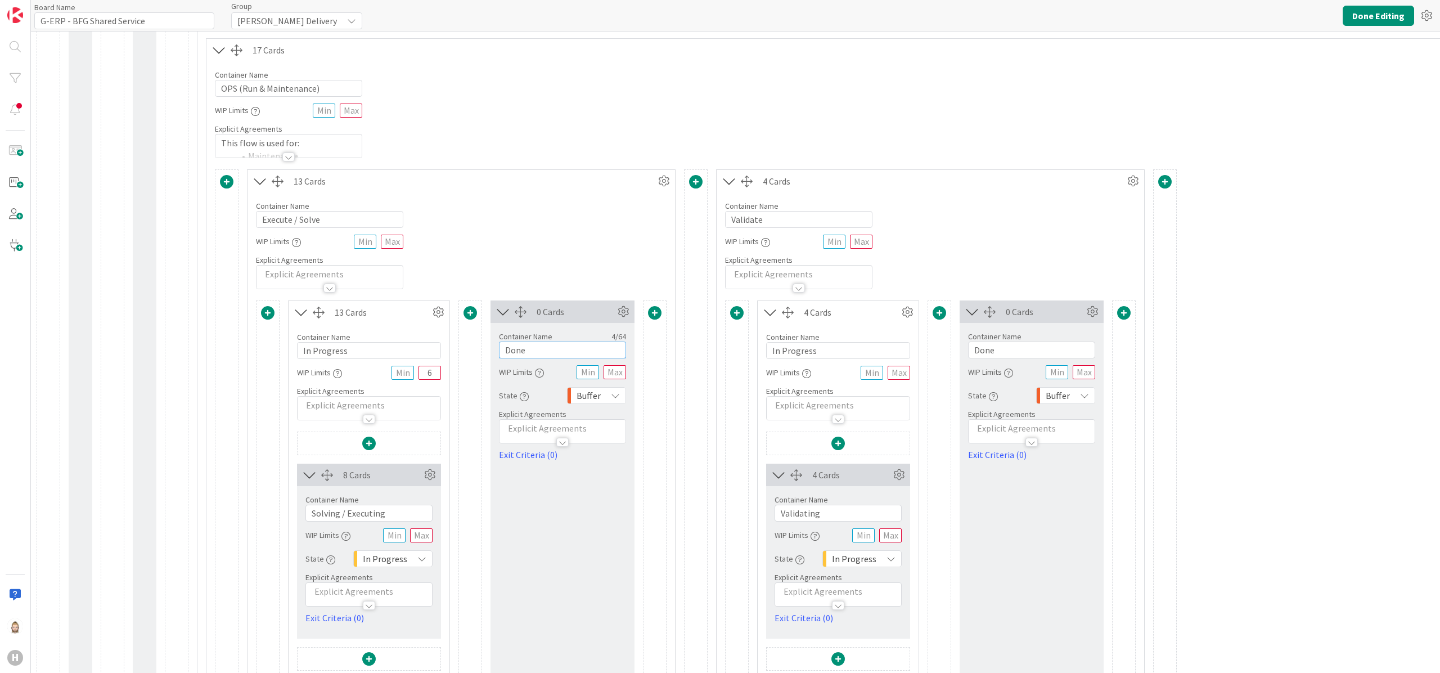
paste input "Ready for validation"
type input "Ready for validation"
click at [621, 375] on input "text" at bounding box center [615, 372] width 23 height 14
type input "2"
click at [434, 378] on input "6" at bounding box center [430, 373] width 23 height 14
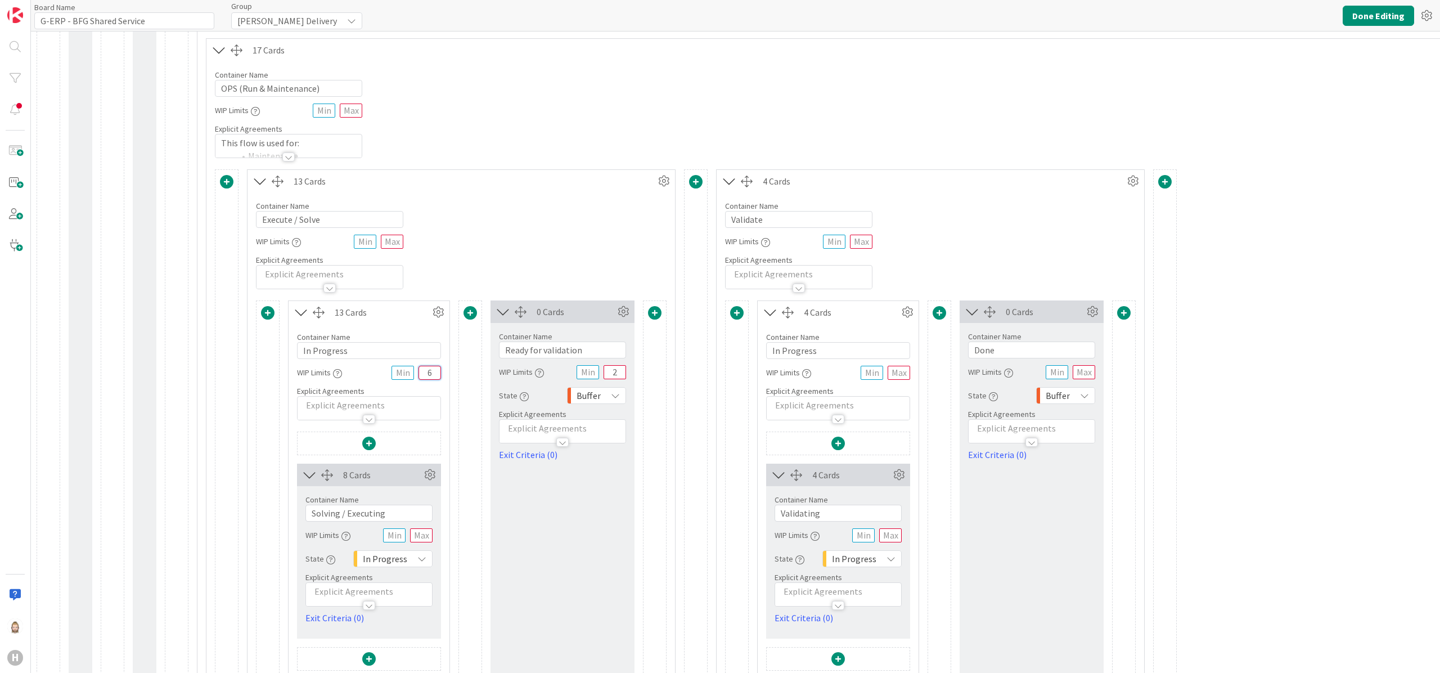
click at [434, 378] on input "6" at bounding box center [430, 373] width 23 height 14
click at [449, 410] on div "Container Name 11 / 64 In Progress WIP Limits Explicit Agreements" at bounding box center [369, 372] width 161 height 97
click at [424, 542] on input "text" at bounding box center [421, 535] width 23 height 14
type input "6"
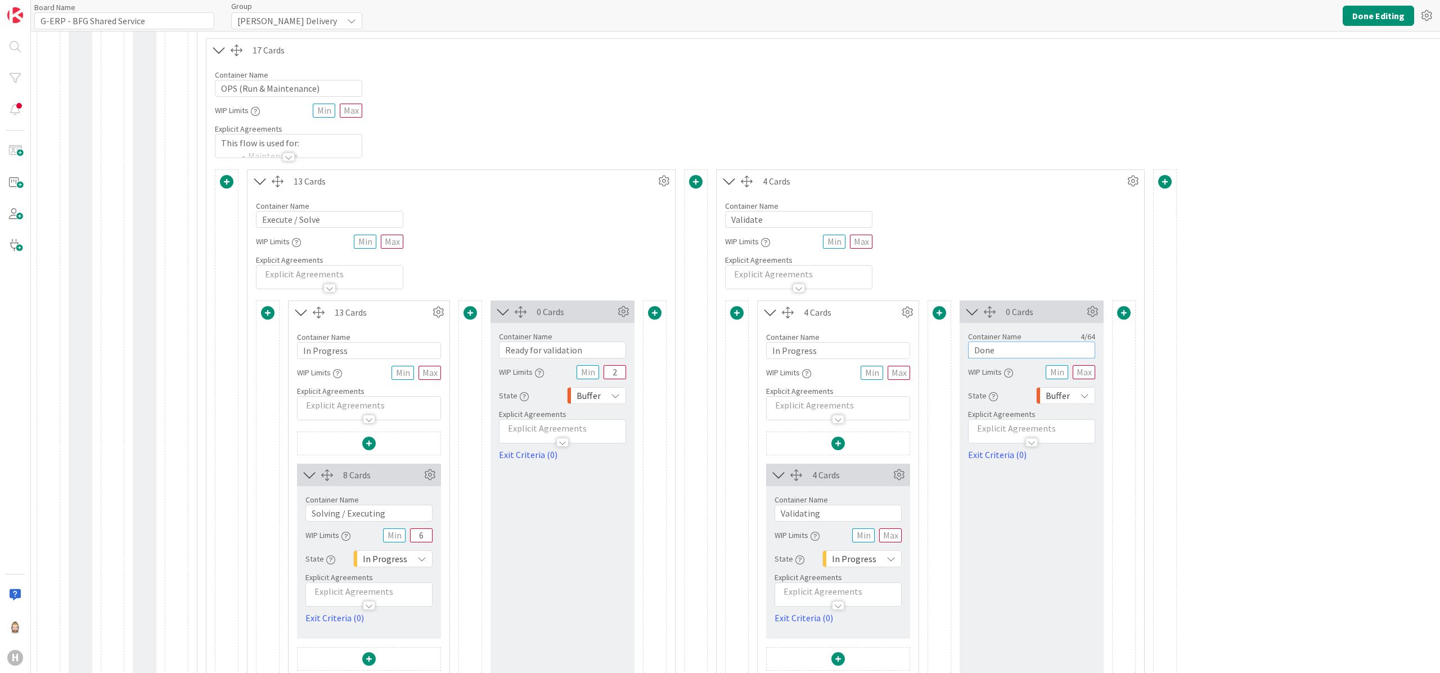
click at [1018, 354] on input "Done" at bounding box center [1031, 350] width 127 height 17
type input "Validation Done"
click at [899, 539] on input "text" at bounding box center [890, 535] width 23 height 14
type input "2"
click at [223, 53] on icon at bounding box center [219, 50] width 19 height 15
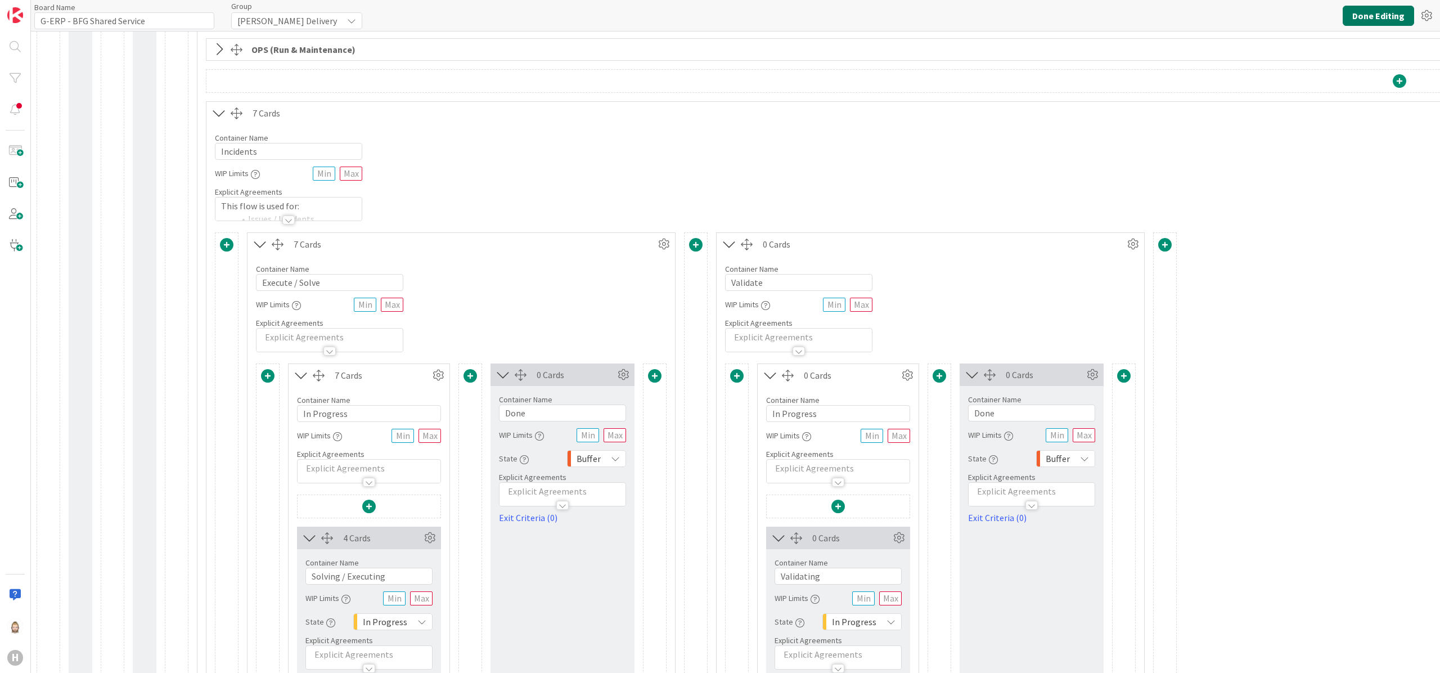
click at [1355, 14] on button "Done Editing" at bounding box center [1378, 16] width 71 height 20
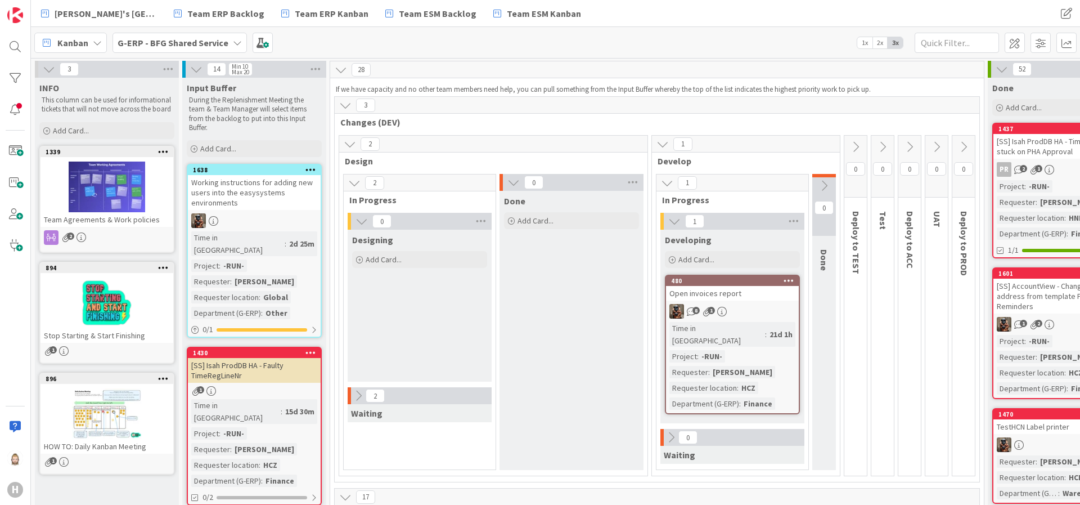
click at [226, 48] on div "G-ERP - BFG Shared Service" at bounding box center [180, 43] width 134 height 20
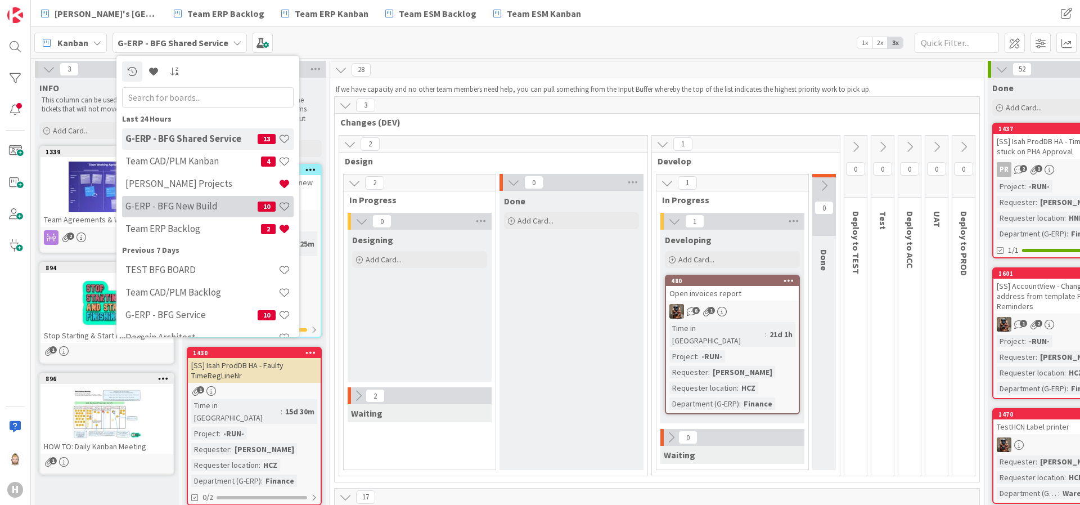
click at [208, 208] on h4 "G-ERP - BFG New Build" at bounding box center [191, 205] width 132 height 11
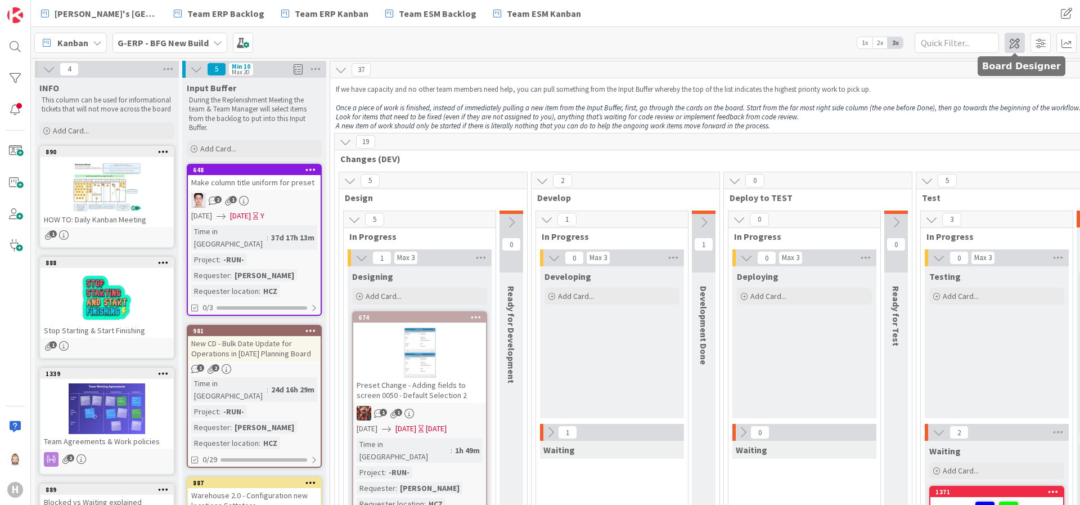
click at [1014, 45] on span at bounding box center [1015, 43] width 20 height 20
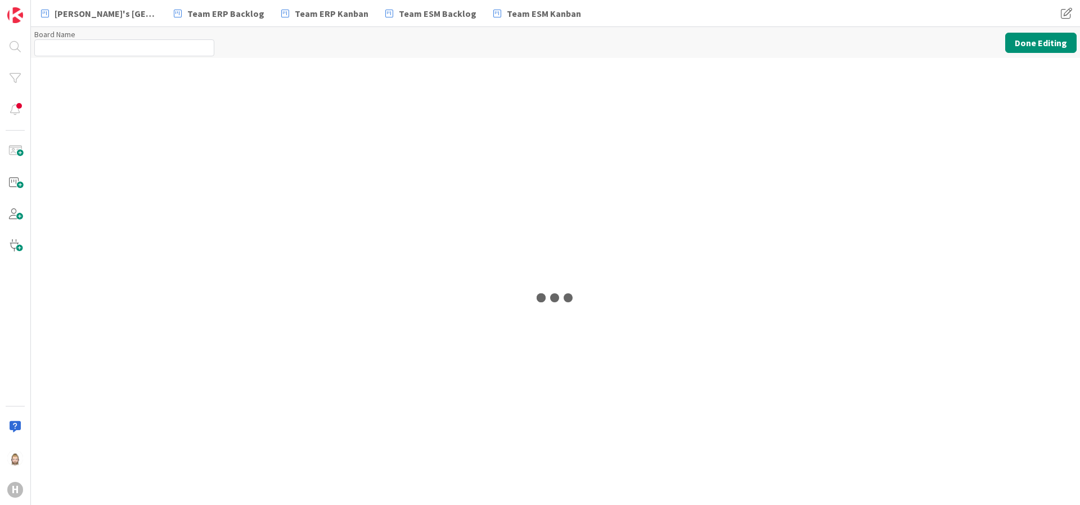
type input "G-ERP - BFG New Build"
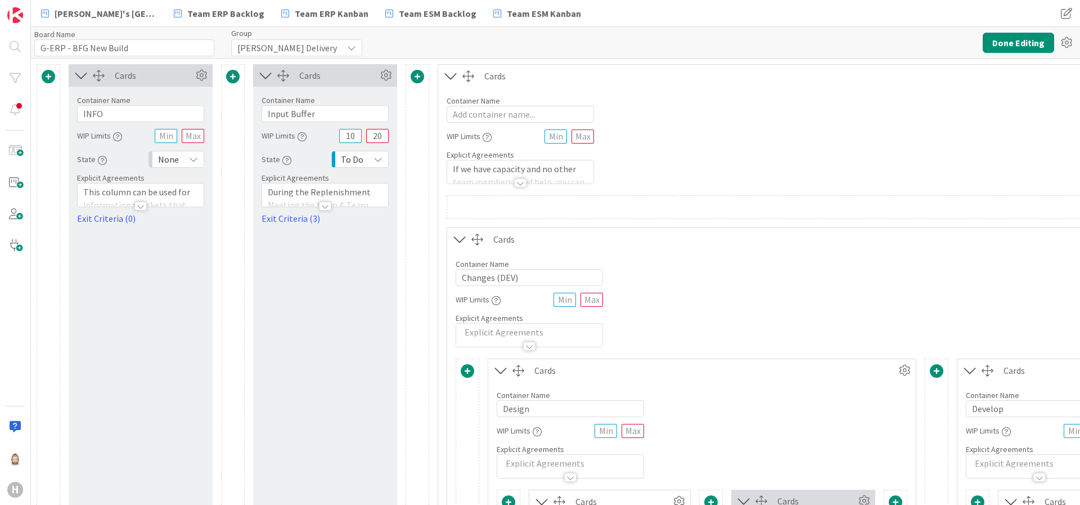
click at [521, 182] on div at bounding box center [520, 182] width 12 height 9
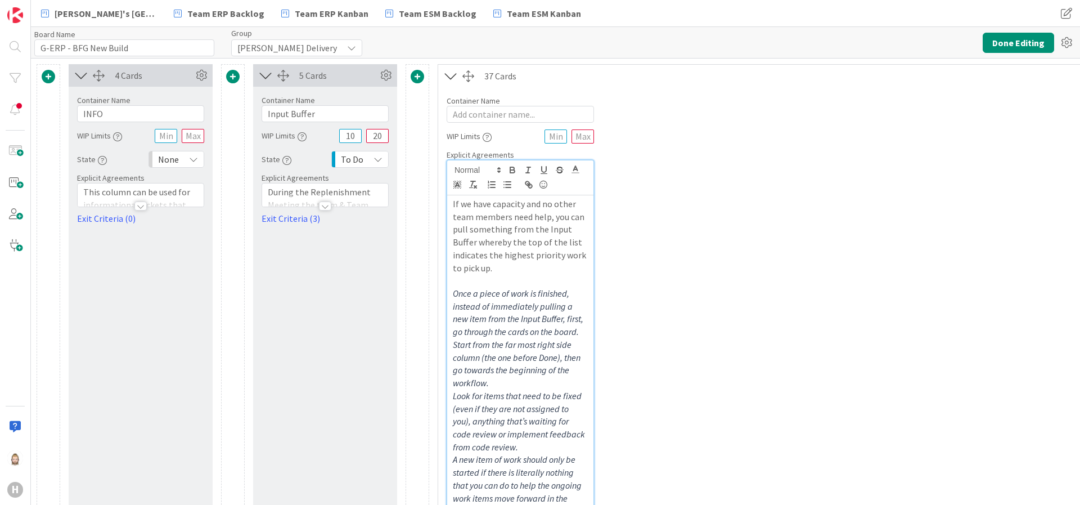
click at [518, 257] on p "If we have capacity and no other team members need help, you can pull something…" at bounding box center [520, 236] width 135 height 77
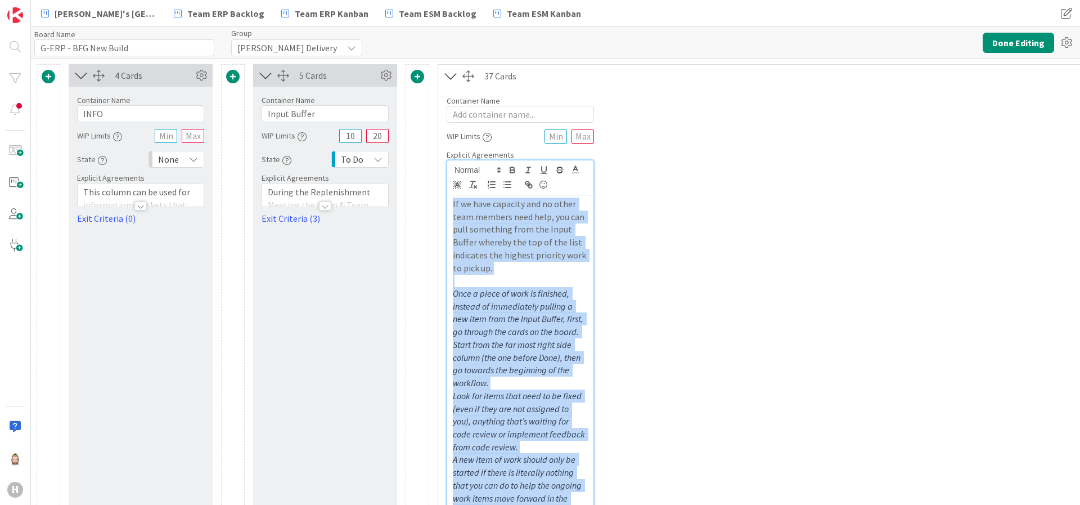
copy div "If we have capacity and no other team members need help, you can pull something…"
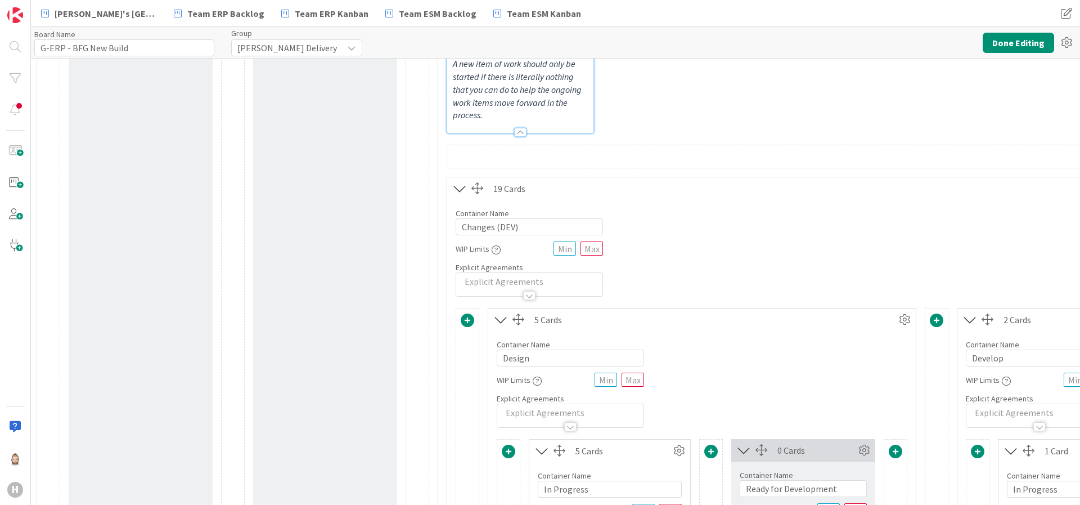
scroll to position [422, 0]
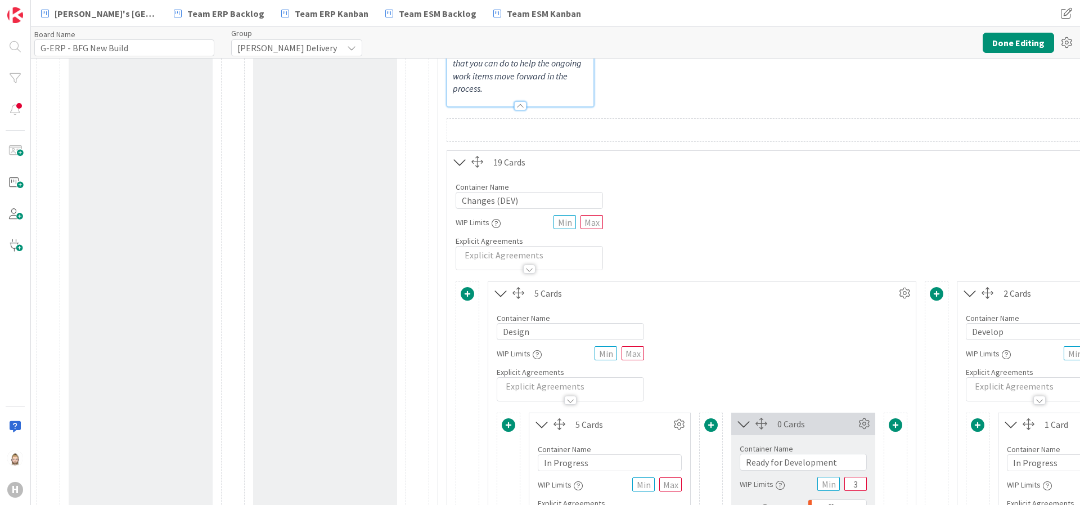
click at [519, 105] on div at bounding box center [520, 105] width 12 height 9
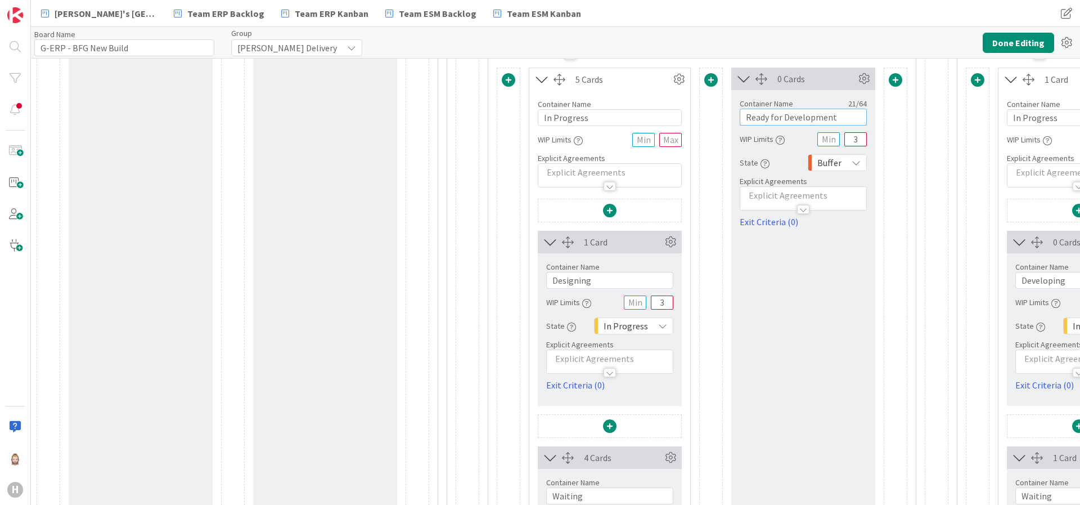
drag, startPoint x: 841, startPoint y: 120, endPoint x: 658, endPoint y: 121, distance: 182.9
click at [658, 121] on div "5 Cards Container Name 11 / 64 In Progress WIP Limits Explicit Agreements 1 Car…" at bounding box center [702, 469] width 411 height 802
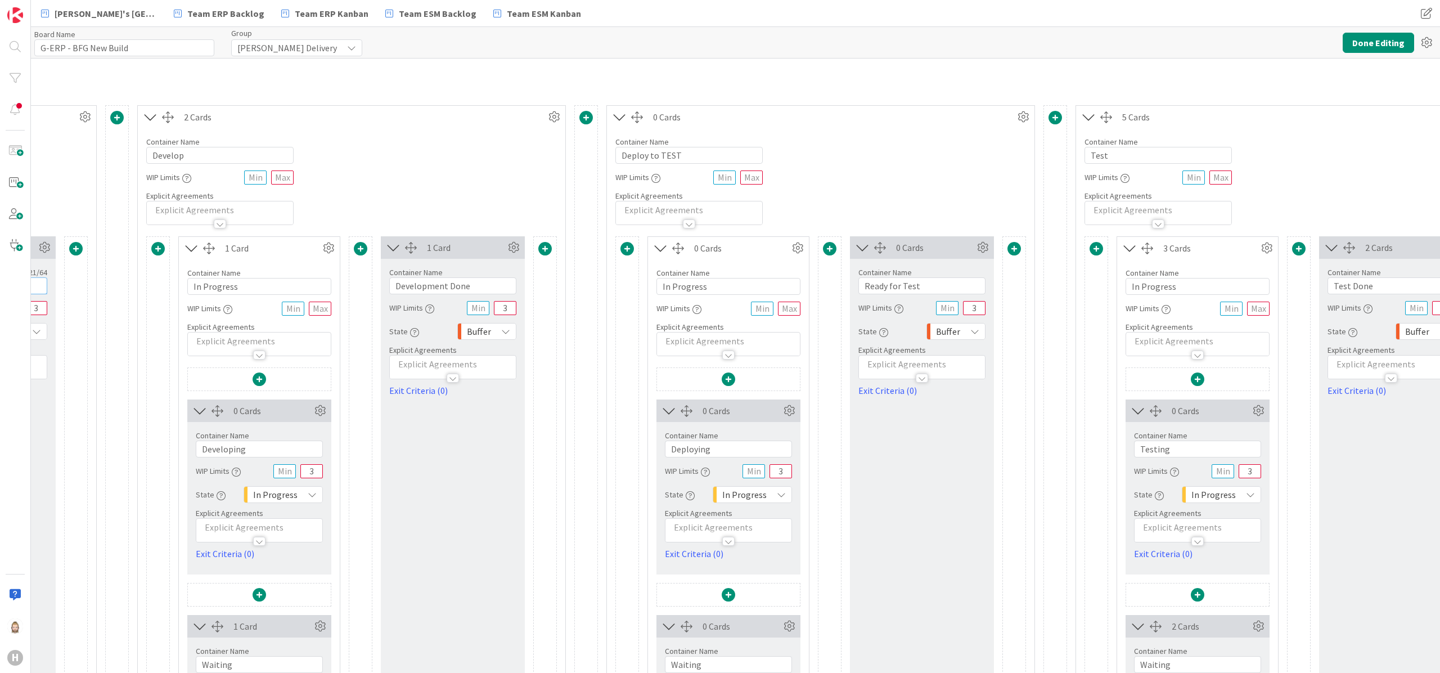
scroll to position [253, 820]
click at [496, 292] on input "Development Done" at bounding box center [452, 285] width 127 height 17
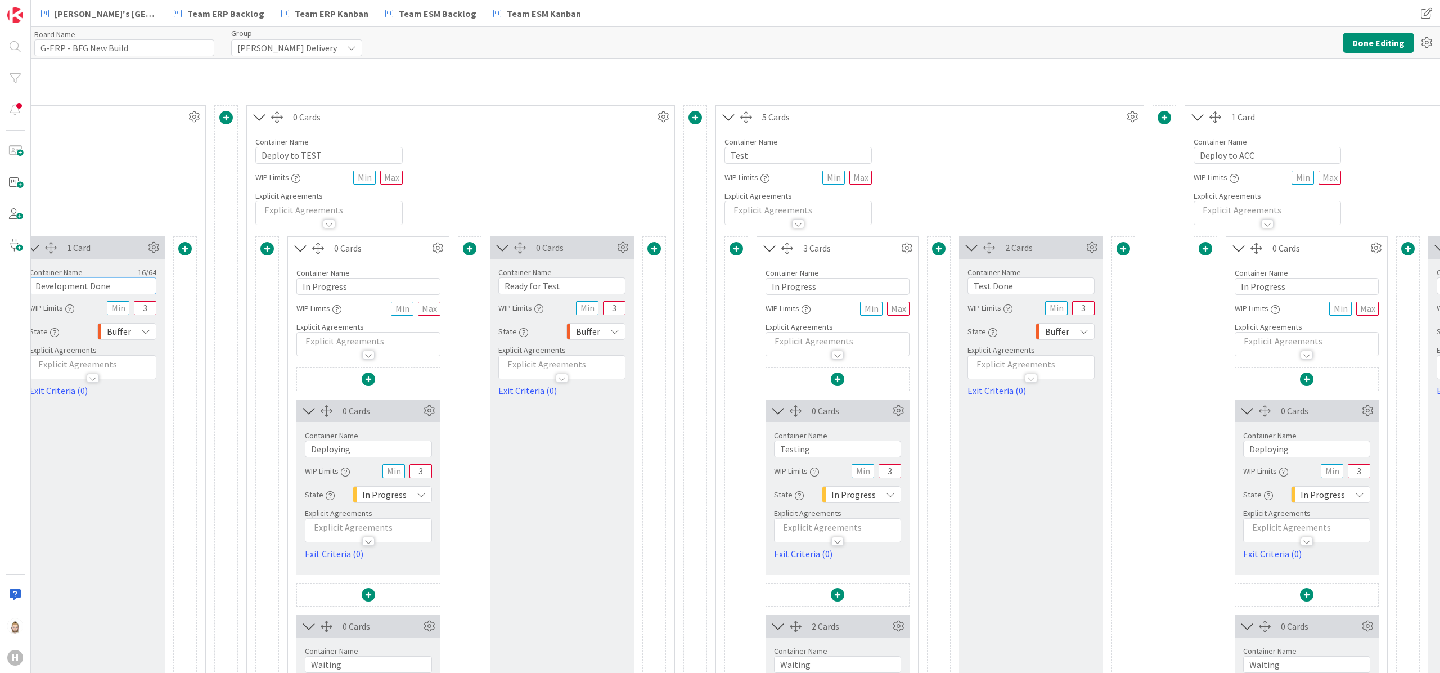
scroll to position [253, 1191]
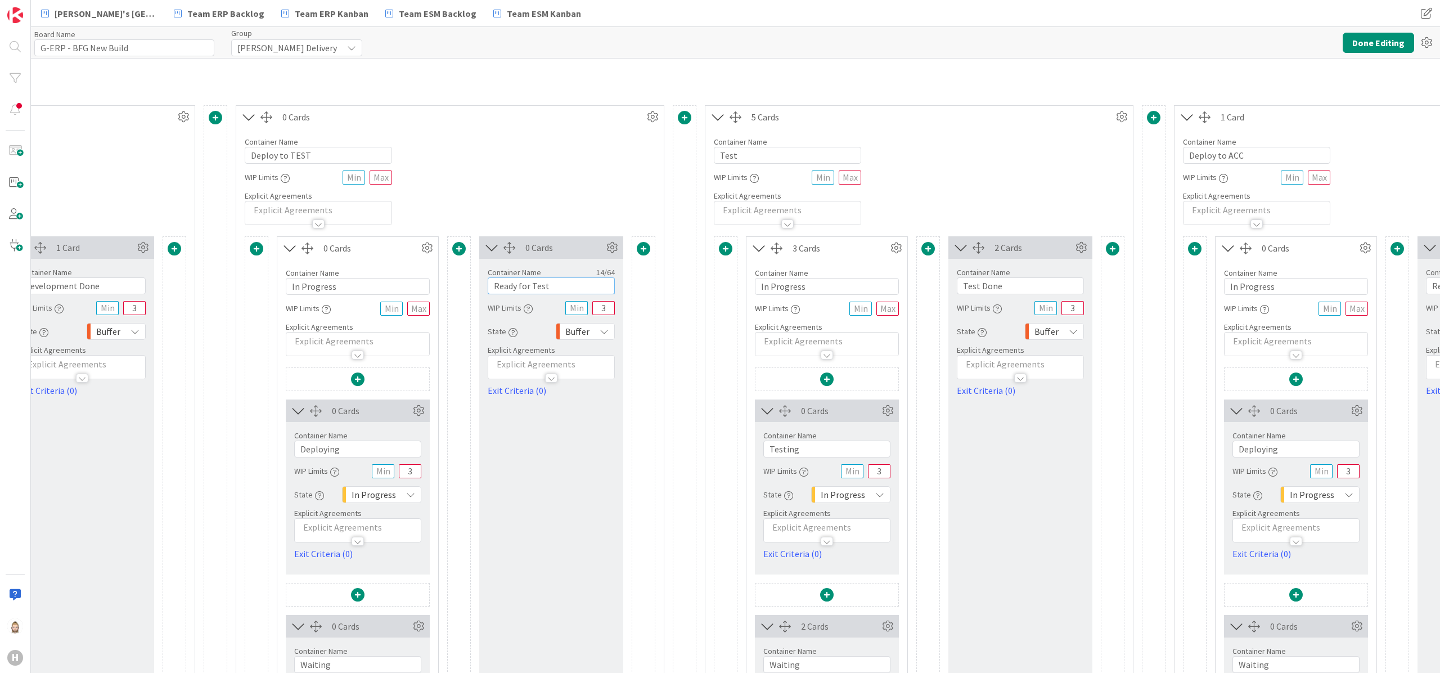
click at [572, 284] on input "Ready for Test" at bounding box center [551, 285] width 127 height 17
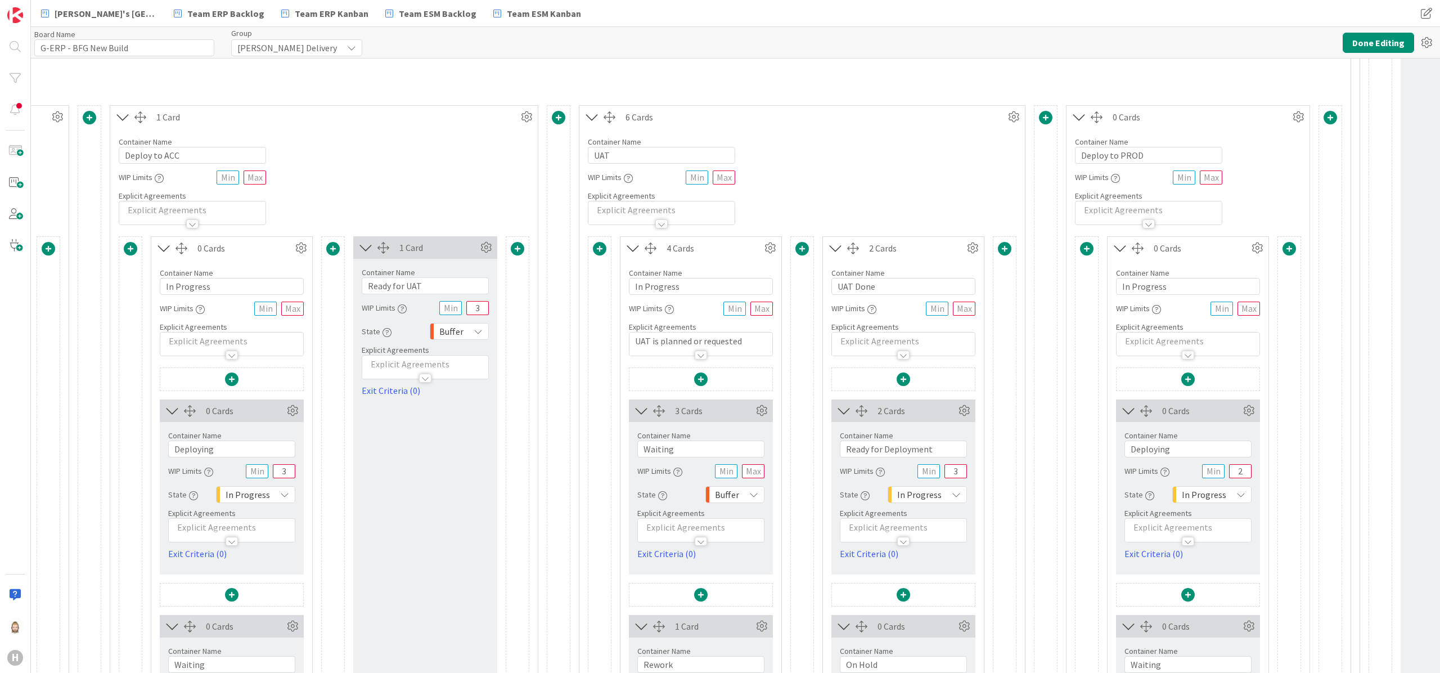
scroll to position [253, 2261]
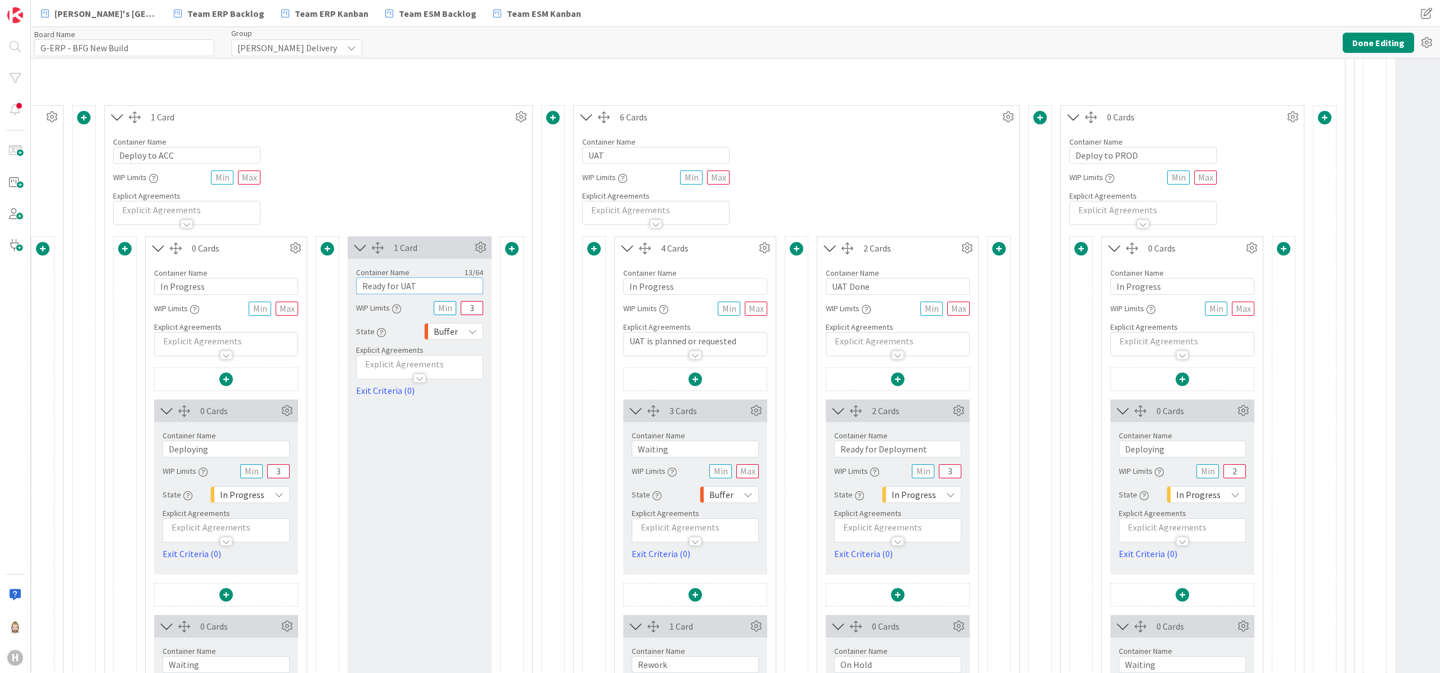
drag, startPoint x: 434, startPoint y: 282, endPoint x: 311, endPoint y: 294, distance: 123.8
click at [312, 294] on div "0 Cards Container Name 11 / 64 In Progress WIP Limits Explicit Agreements 0 Car…" at bounding box center [318, 637] width 411 height 802
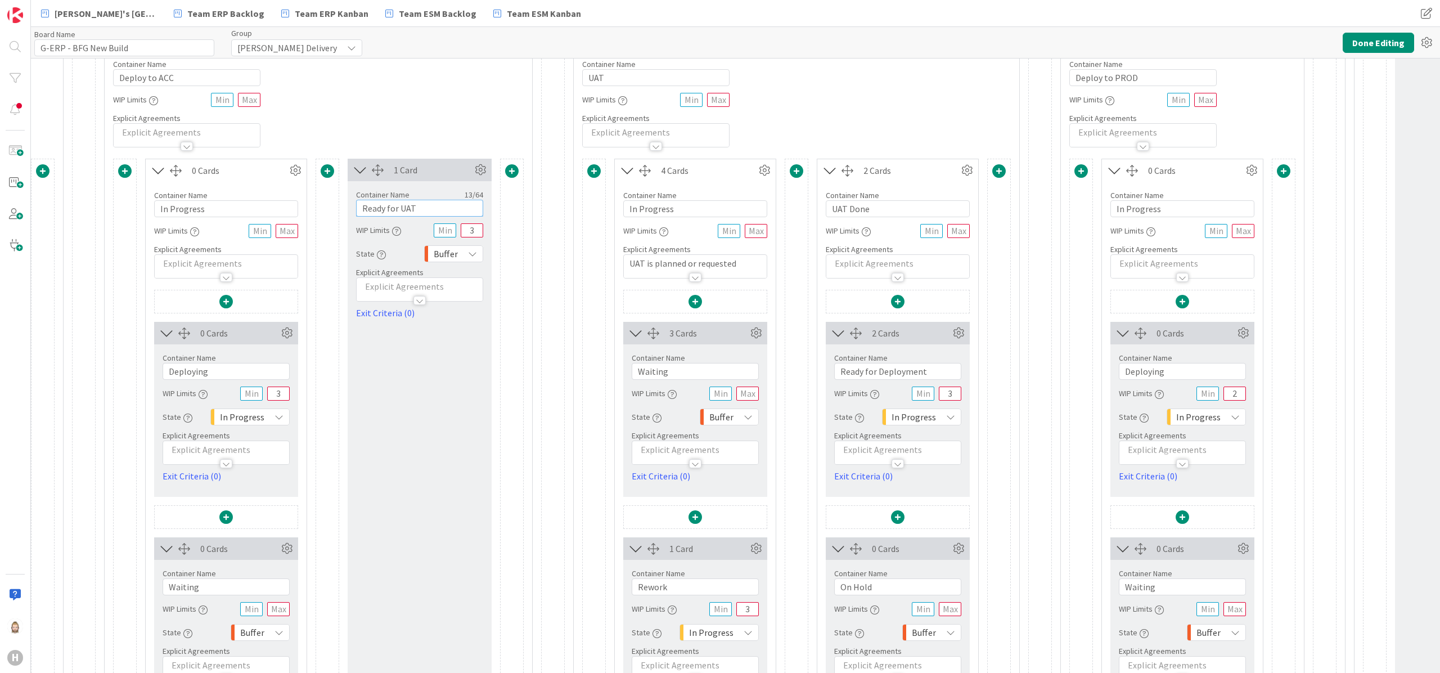
scroll to position [366, 2261]
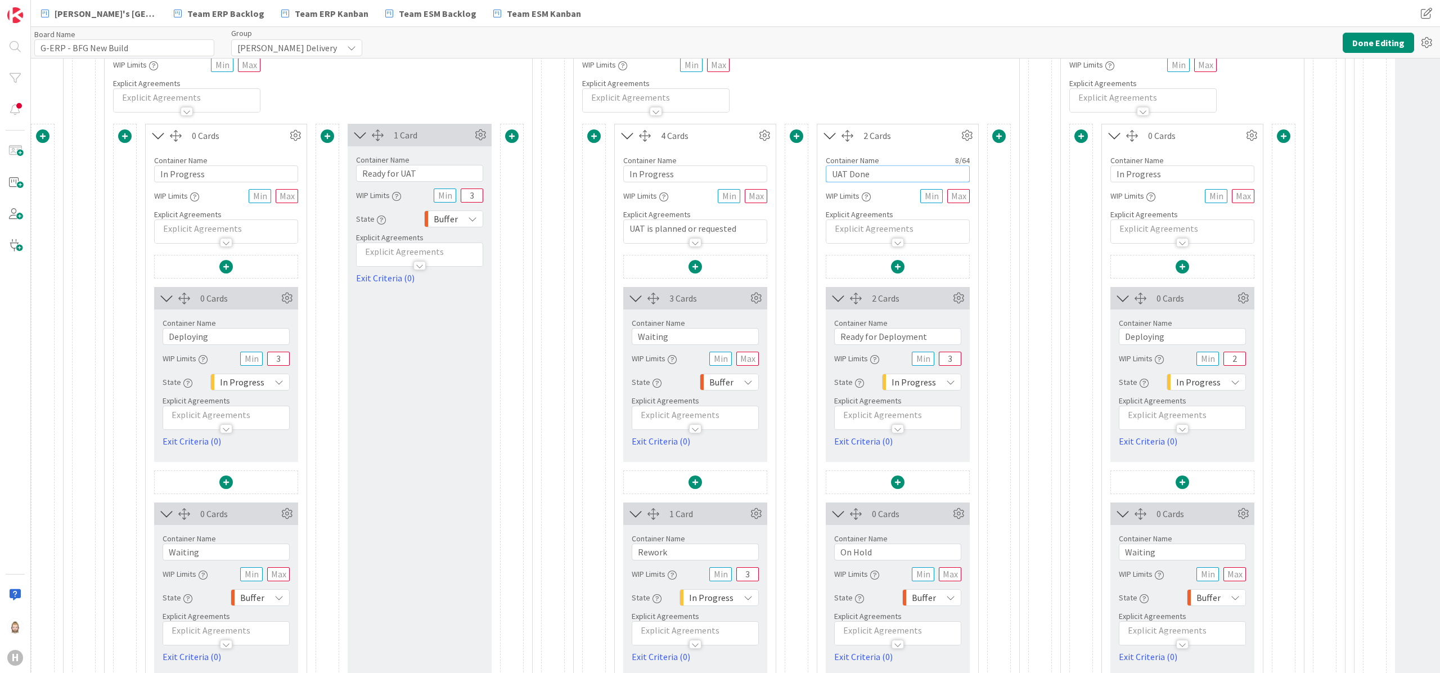
drag, startPoint x: 883, startPoint y: 181, endPoint x: 715, endPoint y: 178, distance: 168.8
click at [715, 178] on div "4 Cards Container Name 11 / 64 In Progress WIP Limits Explicit Agreements UAT i…" at bounding box center [796, 525] width 429 height 802
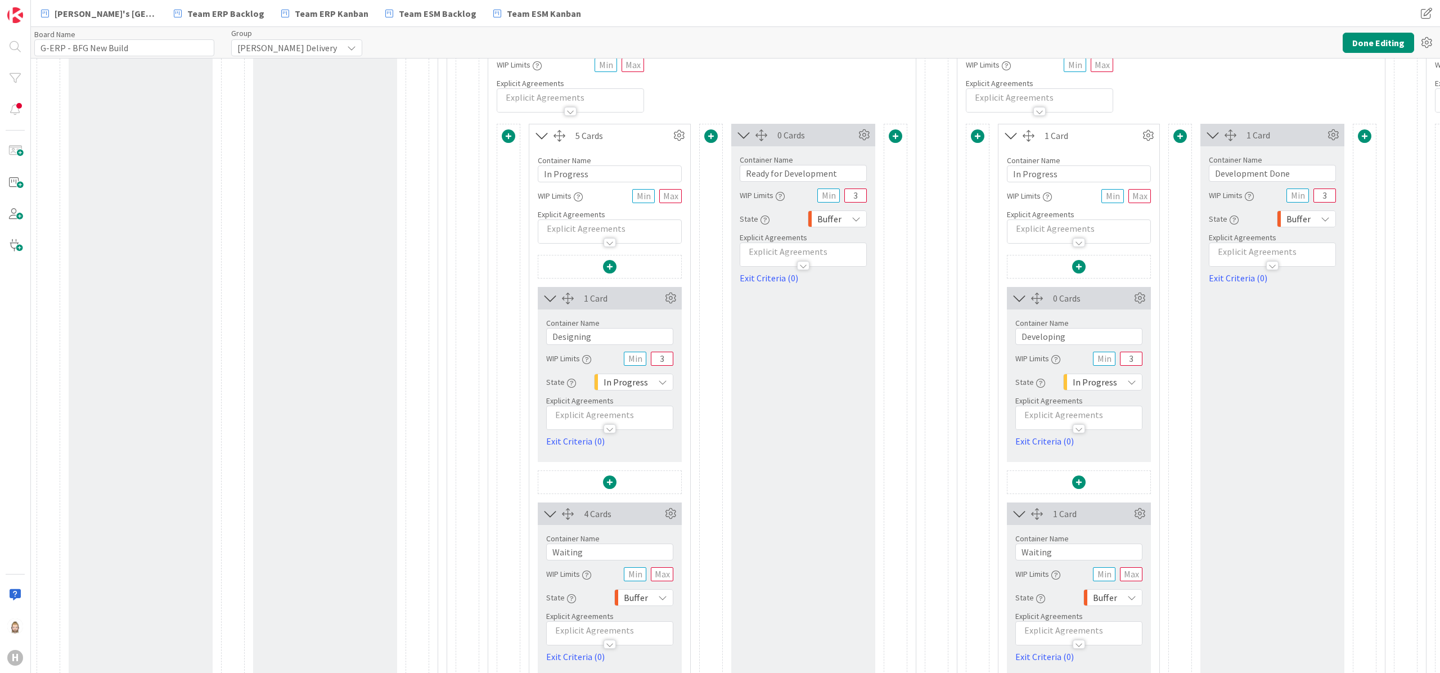
scroll to position [28, 0]
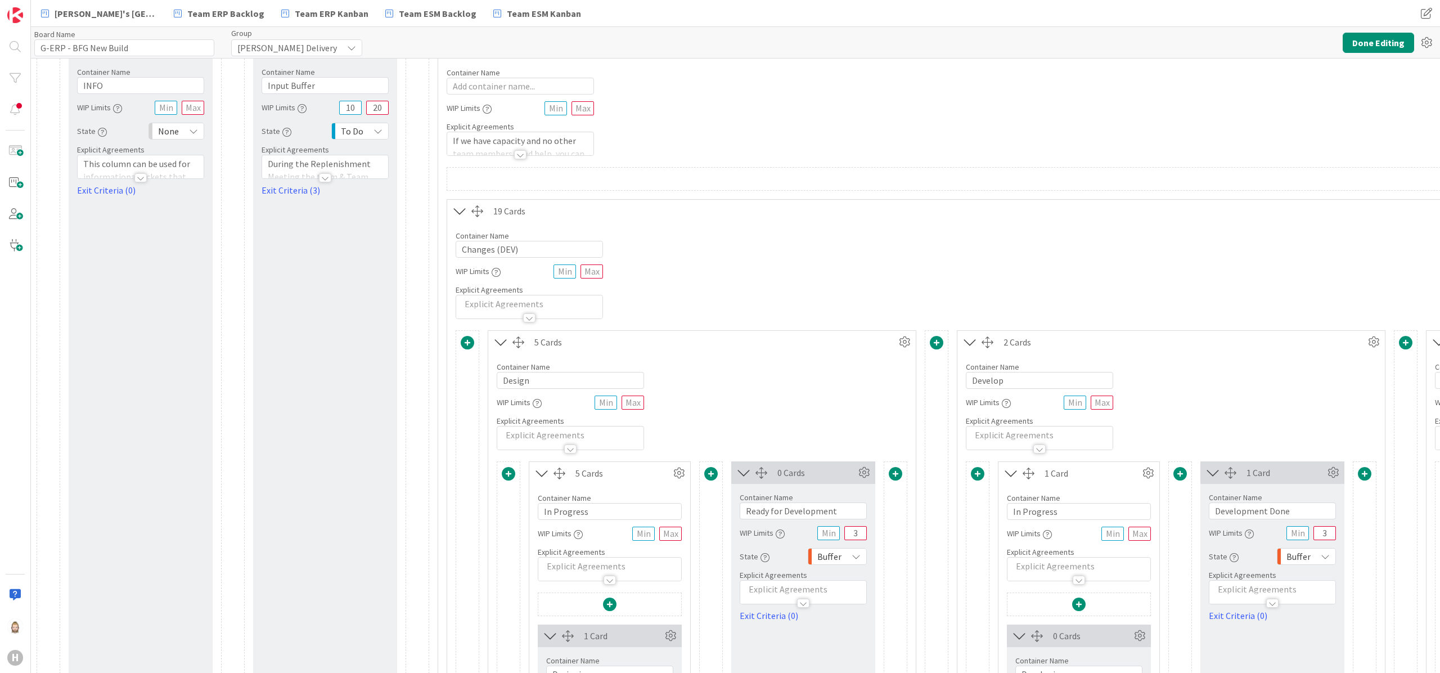
click at [456, 208] on icon at bounding box center [460, 211] width 19 height 15
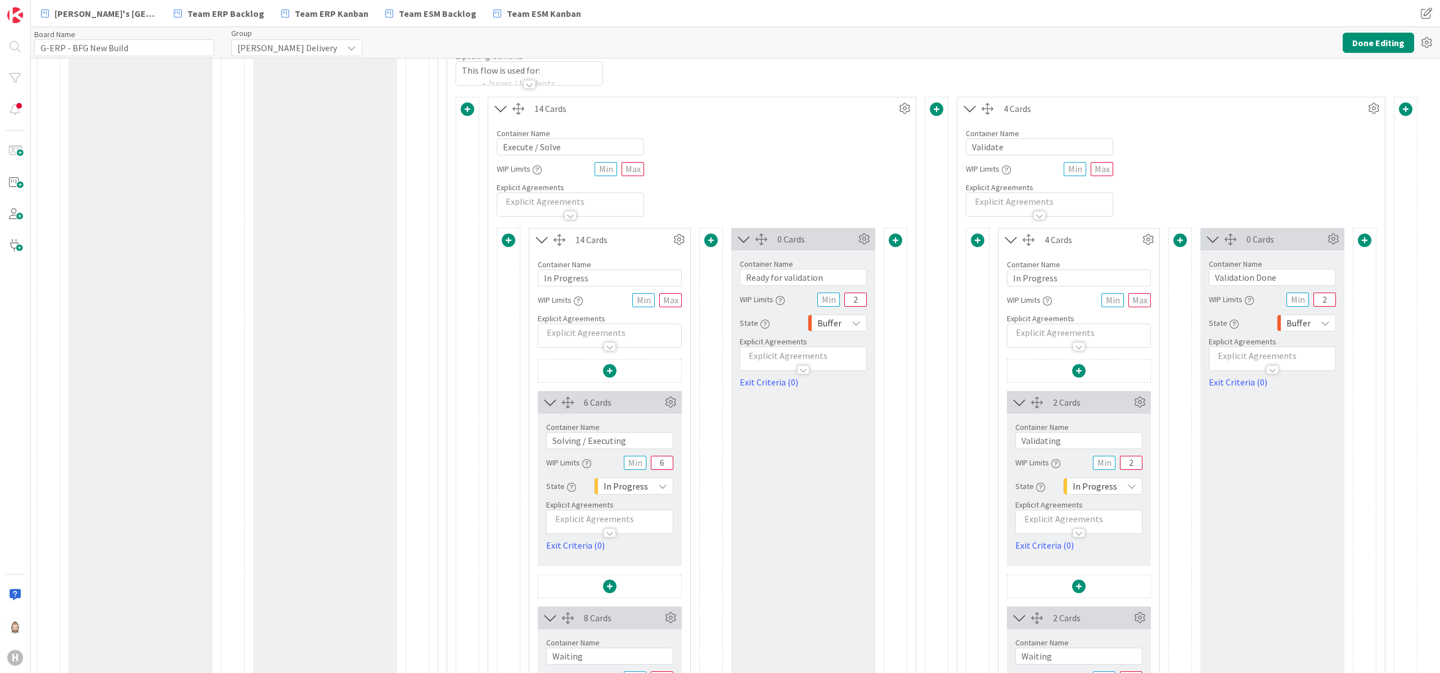
scroll to position [366, 0]
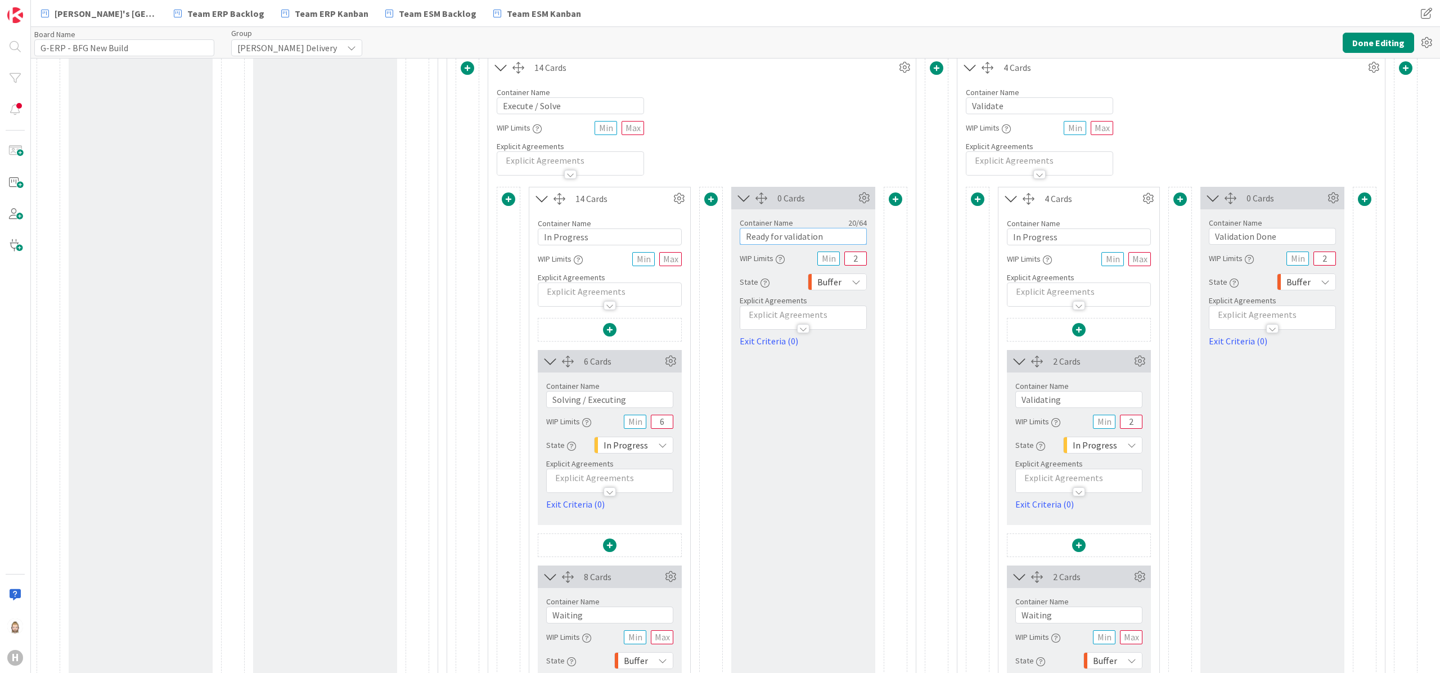
drag, startPoint x: 825, startPoint y: 237, endPoint x: 662, endPoint y: 245, distance: 162.8
click at [662, 245] on div "14 Cards Container Name 11 / 64 In Progress WIP Limits Explicit Agreements 6 Ca…" at bounding box center [702, 480] width 411 height 586
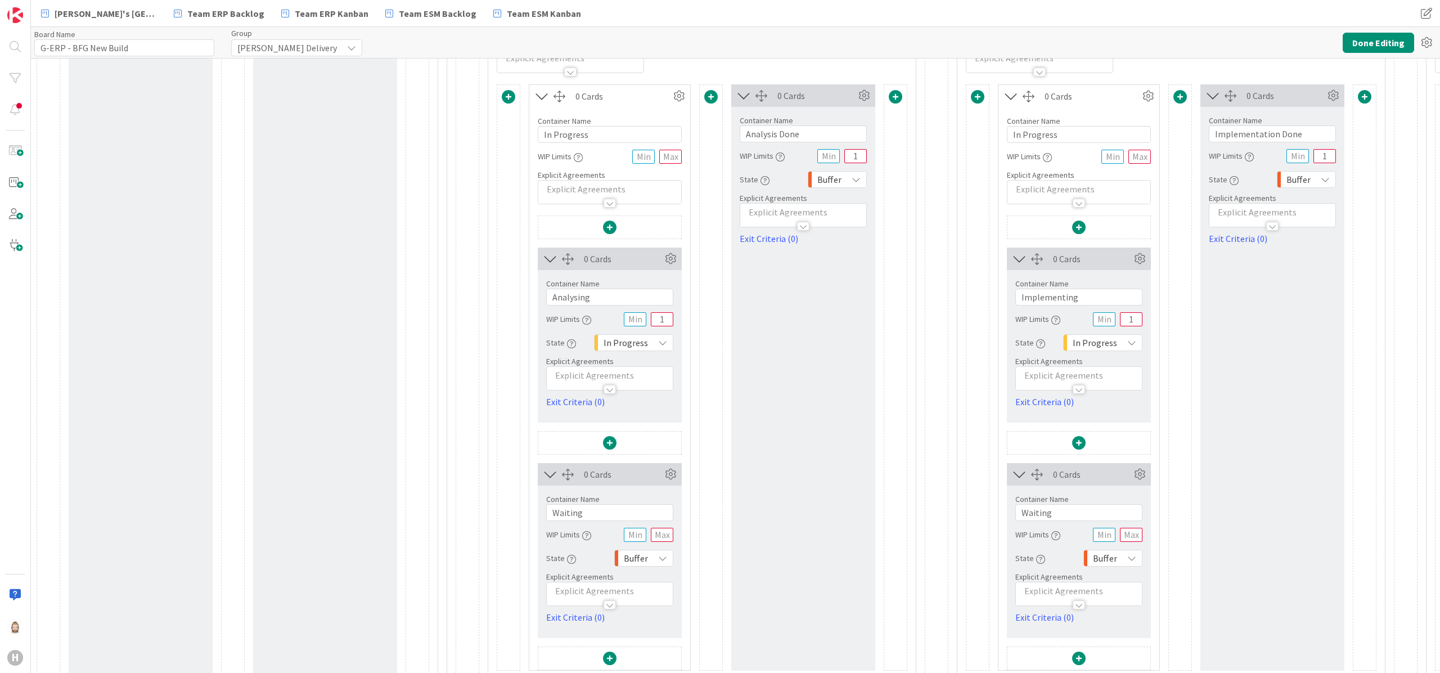
scroll to position [1266, 0]
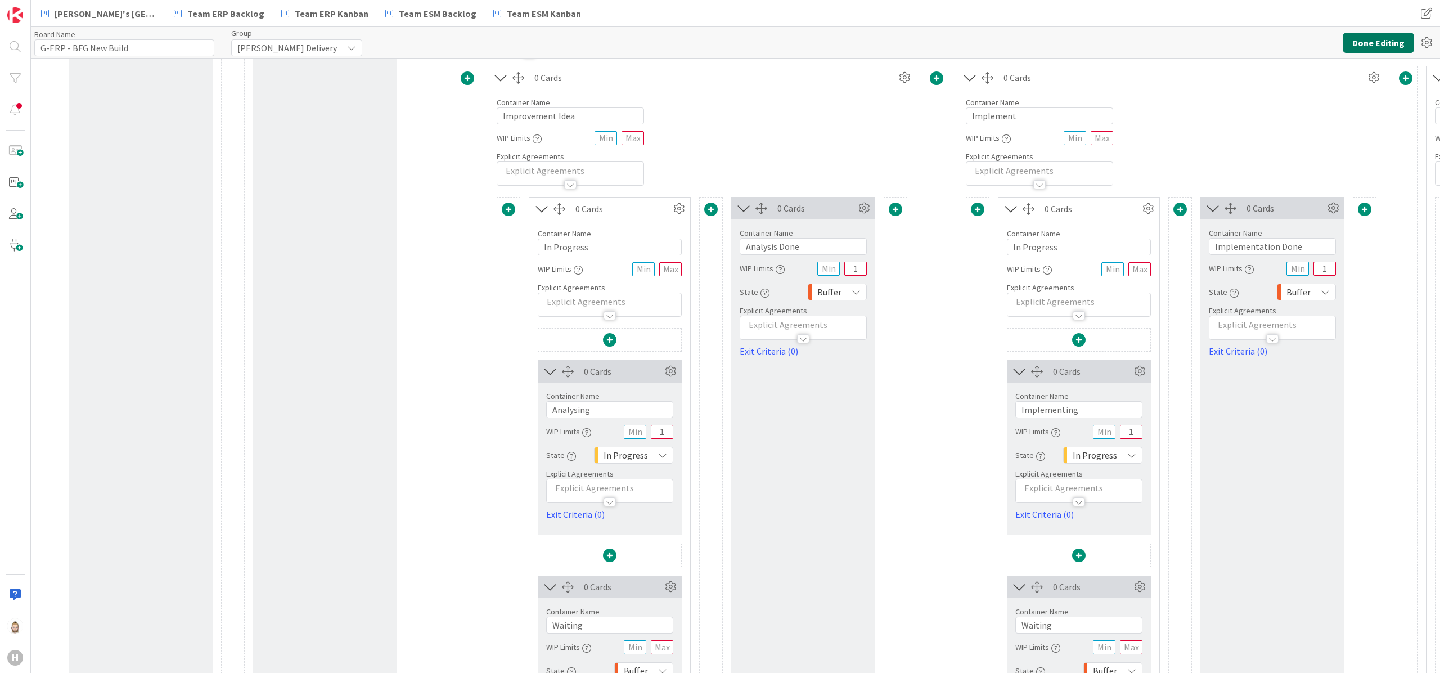
click at [1080, 39] on button "Done Editing" at bounding box center [1378, 43] width 71 height 20
